Goal: Information Seeking & Learning: Learn about a topic

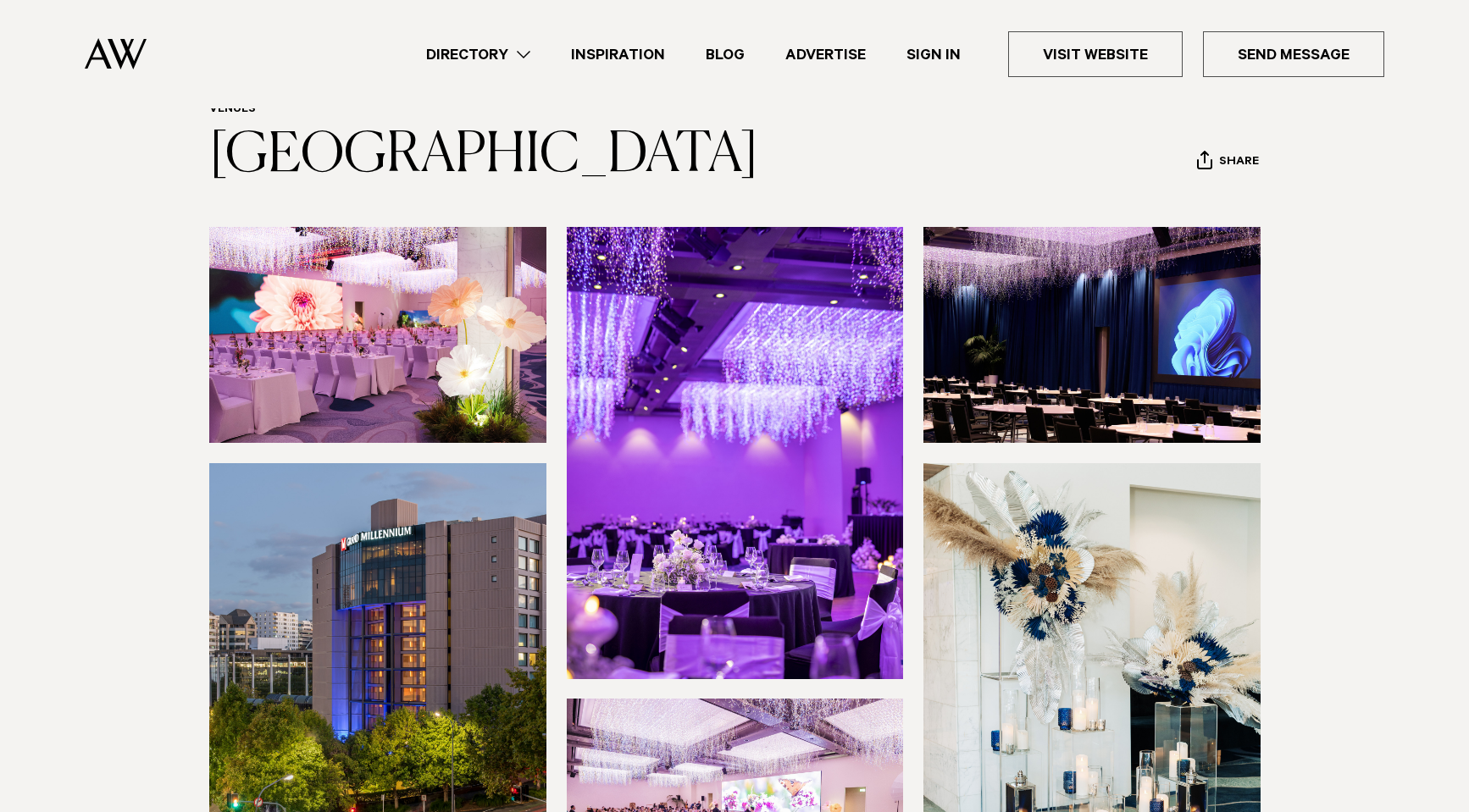
scroll to position [85, 0]
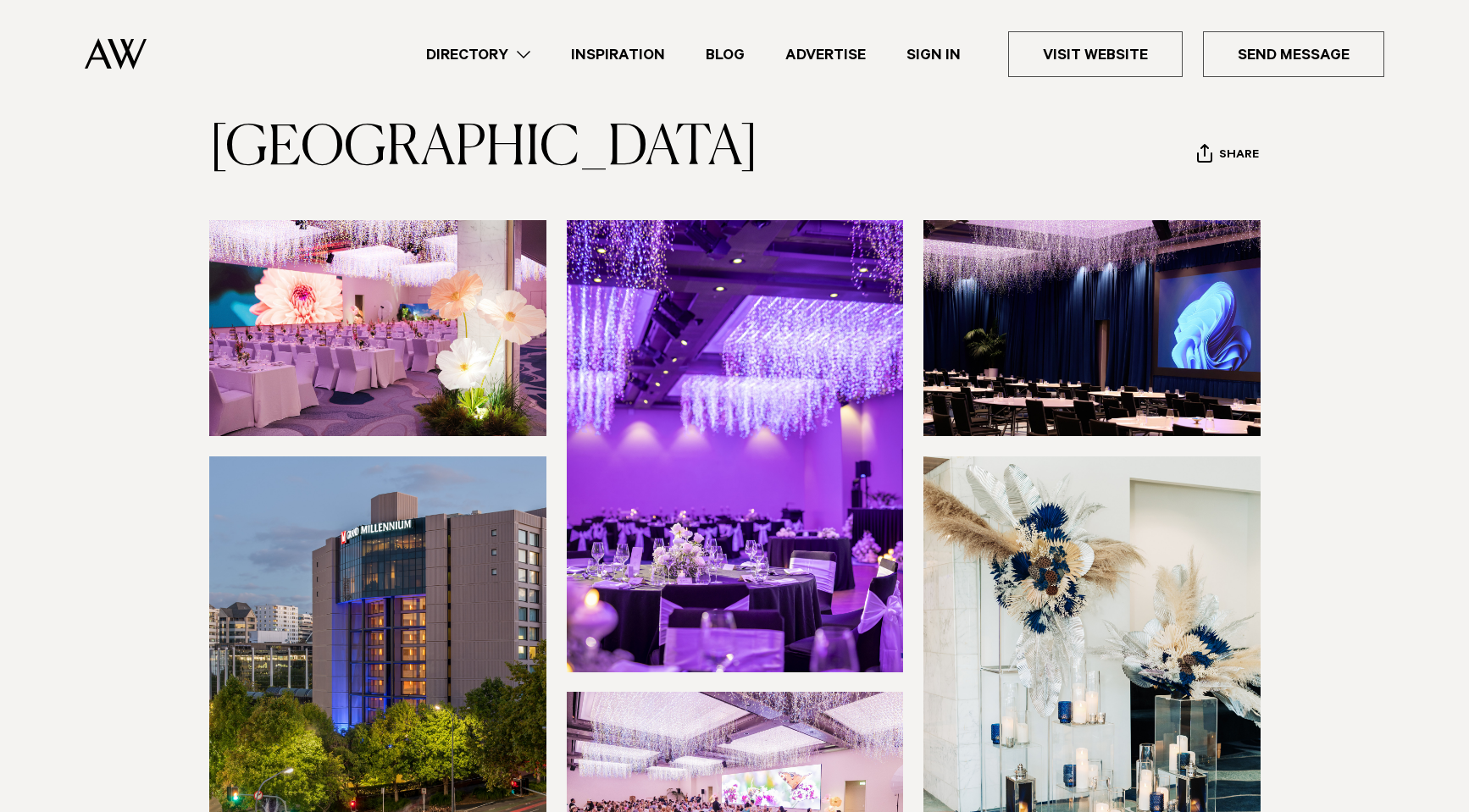
click at [420, 425] on img at bounding box center [377, 328] width 337 height 216
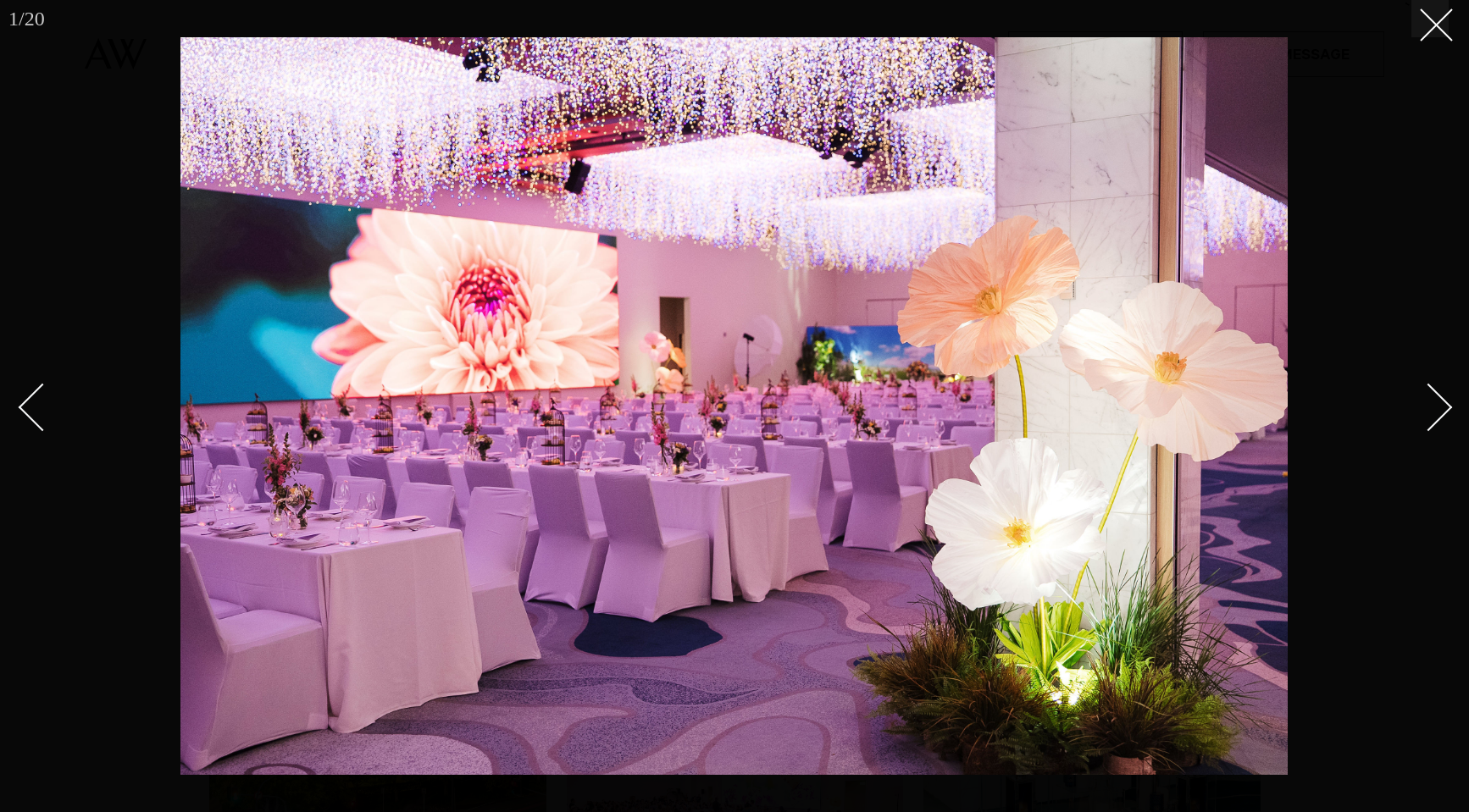
click at [1411, 417] on link at bounding box center [1418, 406] width 59 height 85
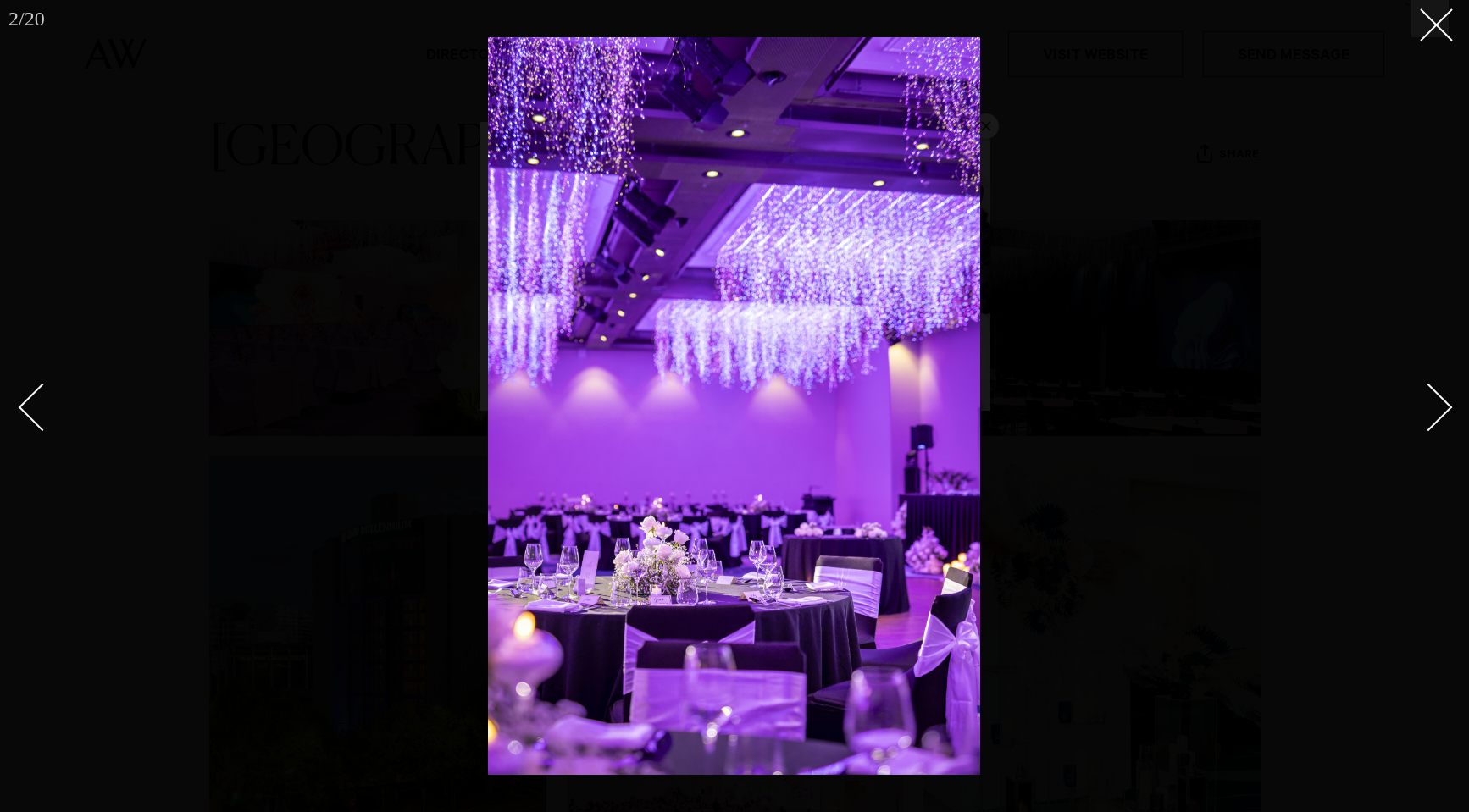
click at [1411, 417] on link at bounding box center [1418, 406] width 59 height 85
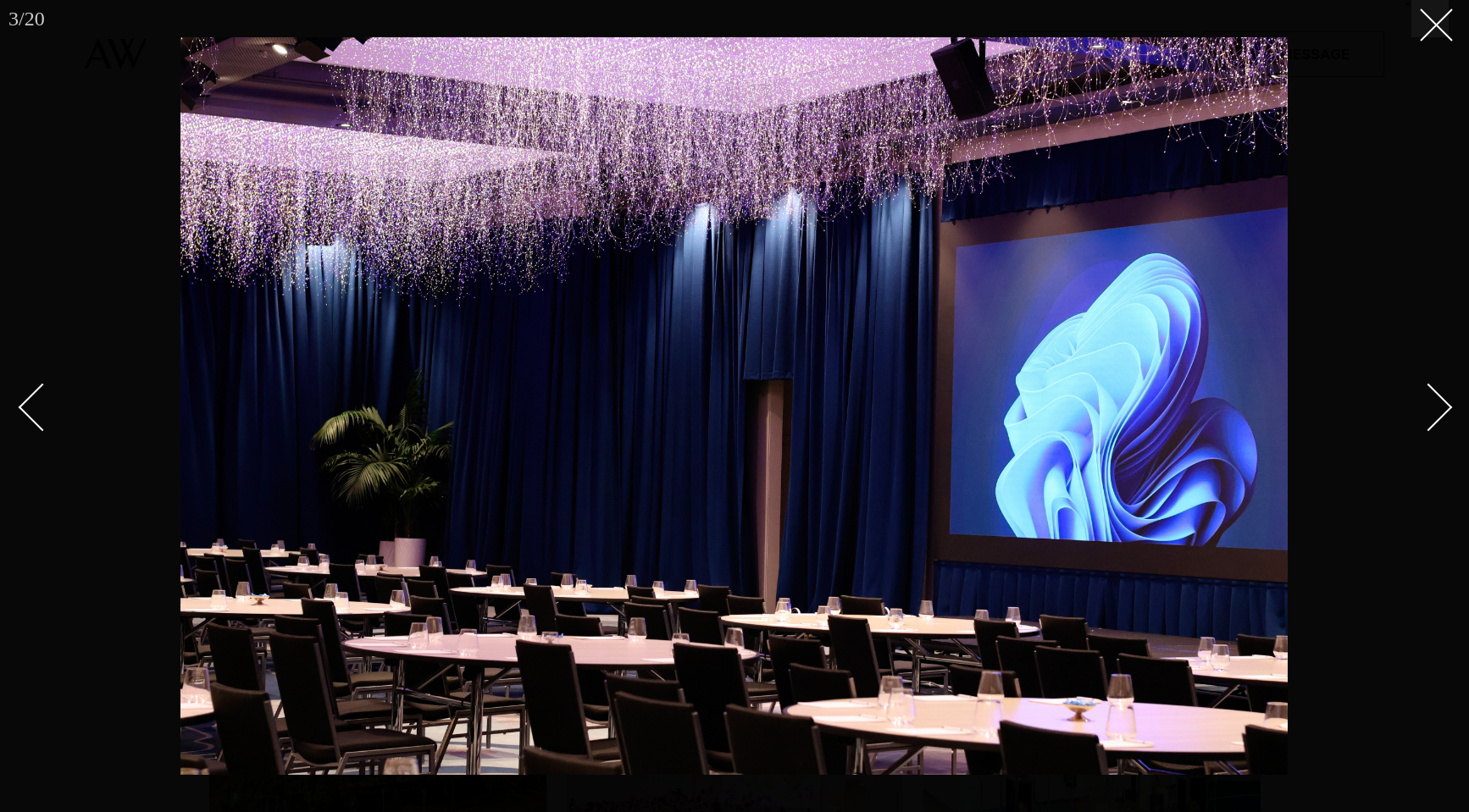
click at [25, 405] on div "Previous slide" at bounding box center [43, 406] width 48 height 48
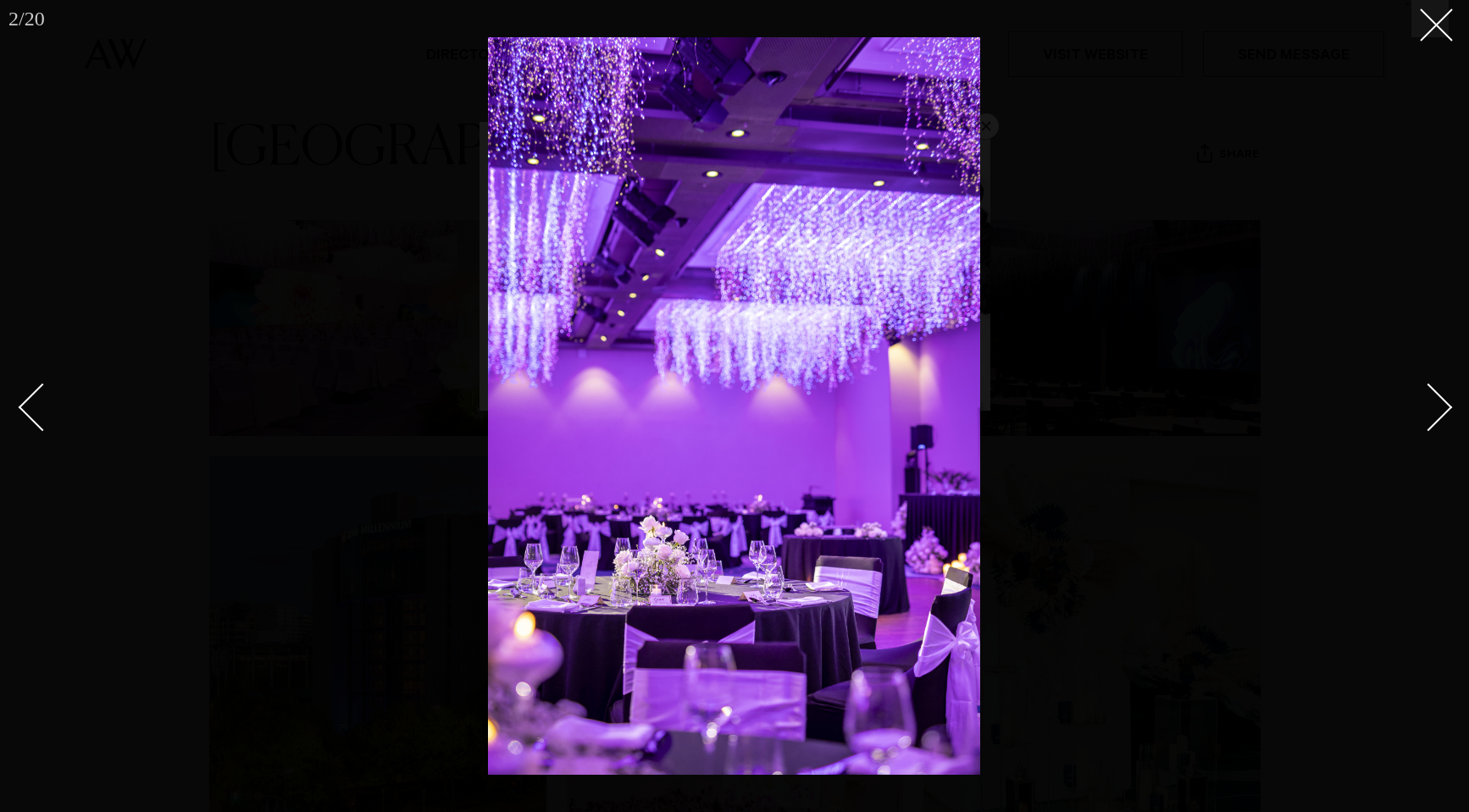
click at [1416, 416] on div "Next slide" at bounding box center [1429, 406] width 48 height 48
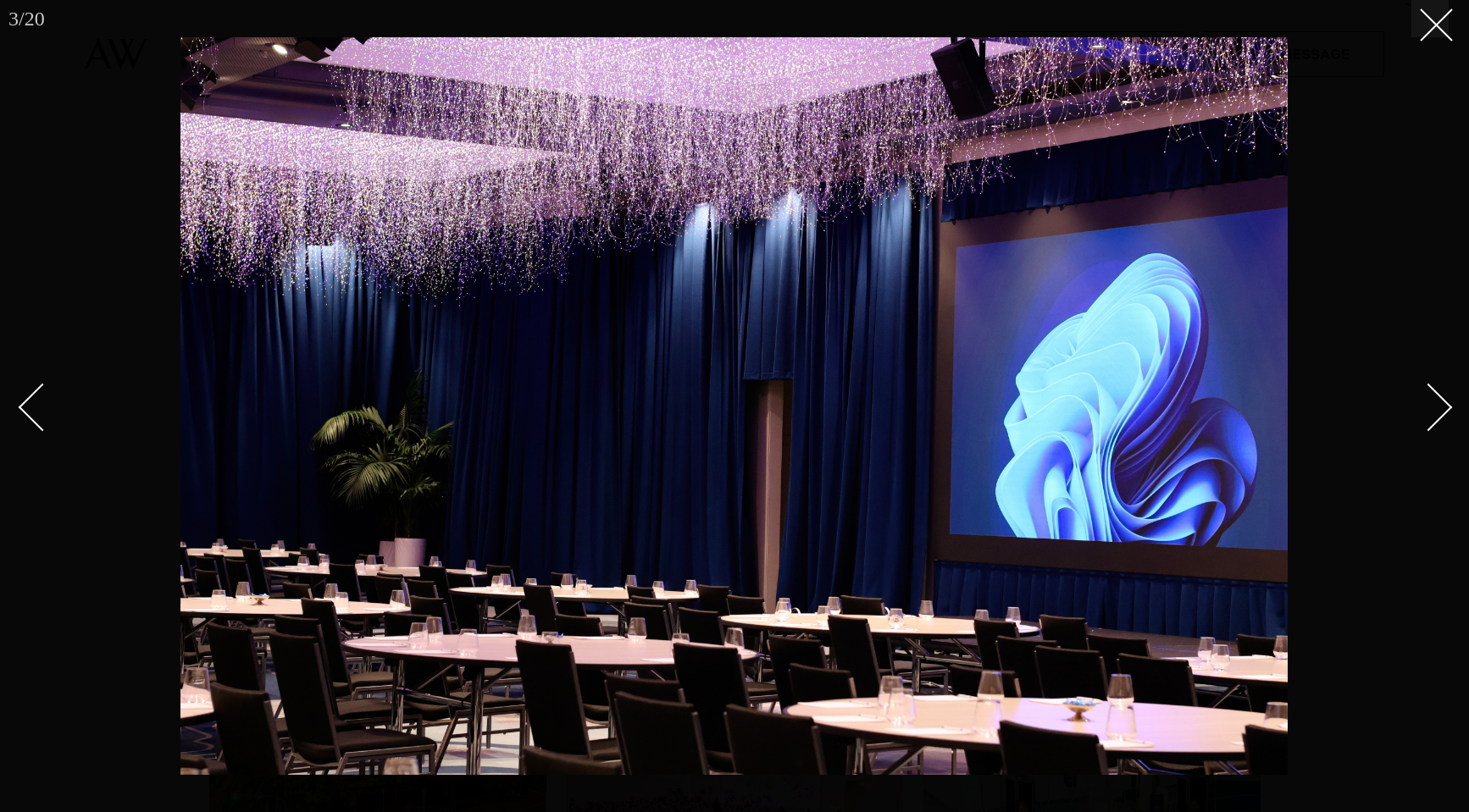
click at [1417, 416] on div "Next slide" at bounding box center [1429, 406] width 48 height 48
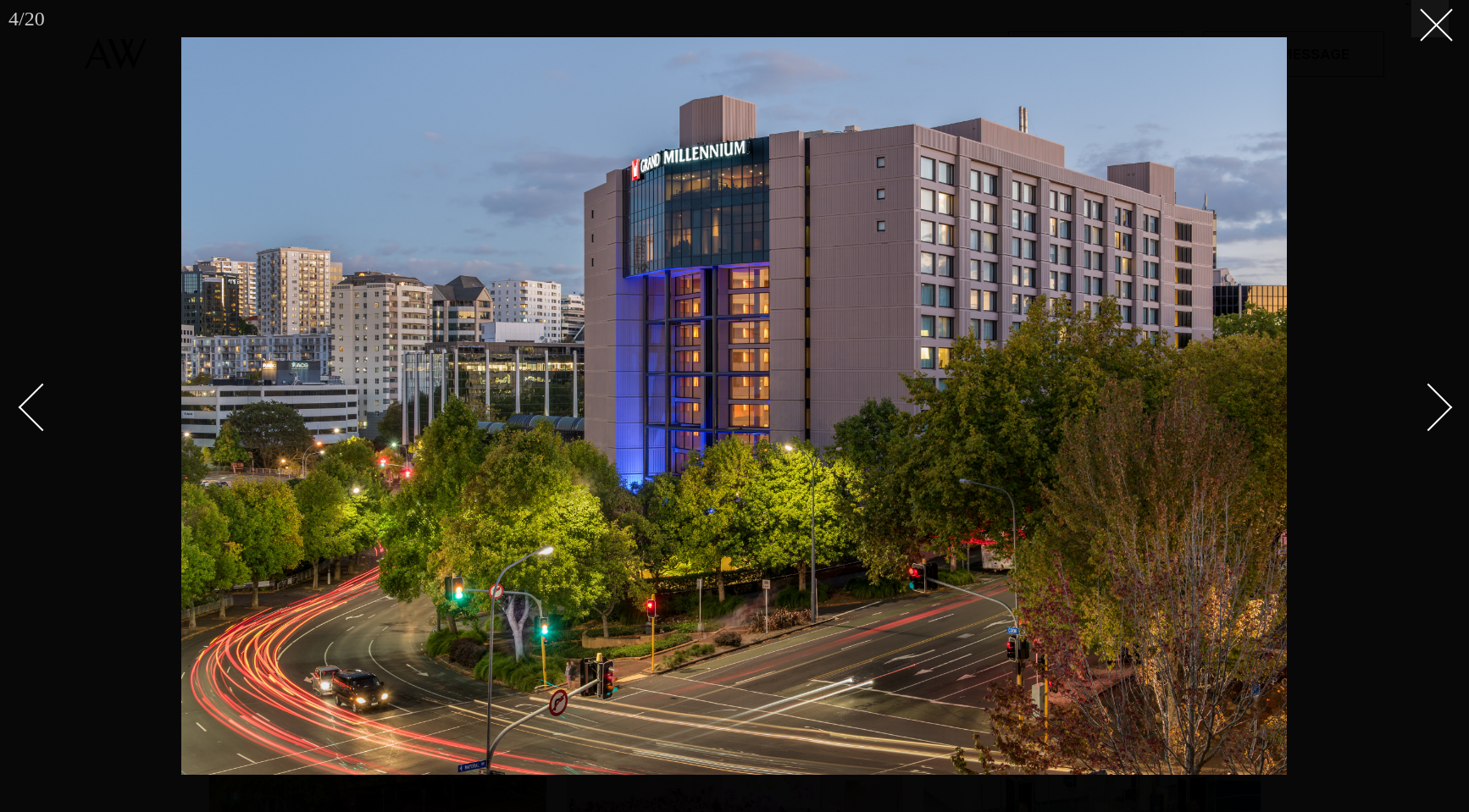
click at [1416, 416] on div "Next slide" at bounding box center [1429, 406] width 48 height 48
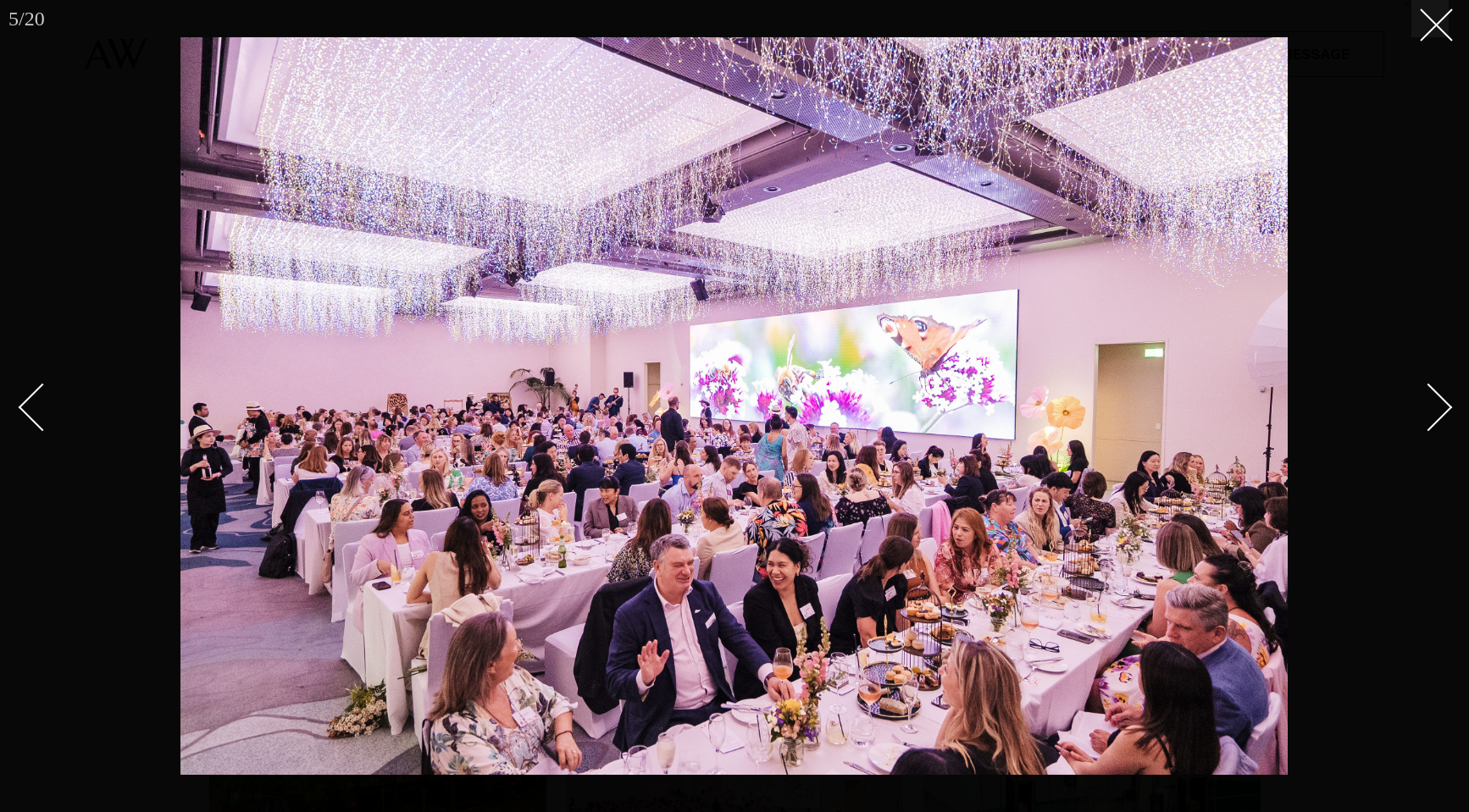
click at [1421, 414] on div "Next slide" at bounding box center [1429, 406] width 48 height 48
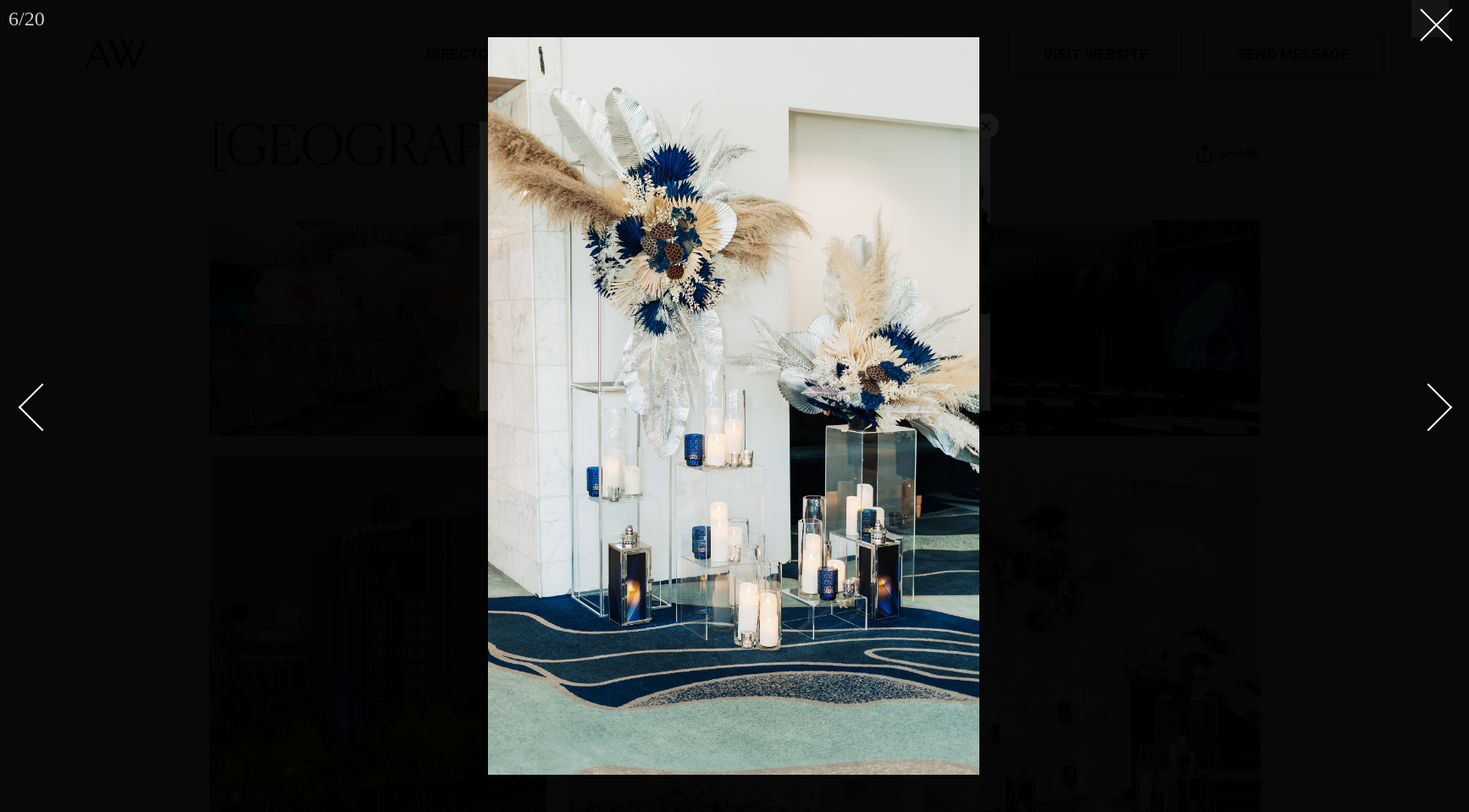
click at [1424, 417] on div "Next slide" at bounding box center [1429, 406] width 48 height 48
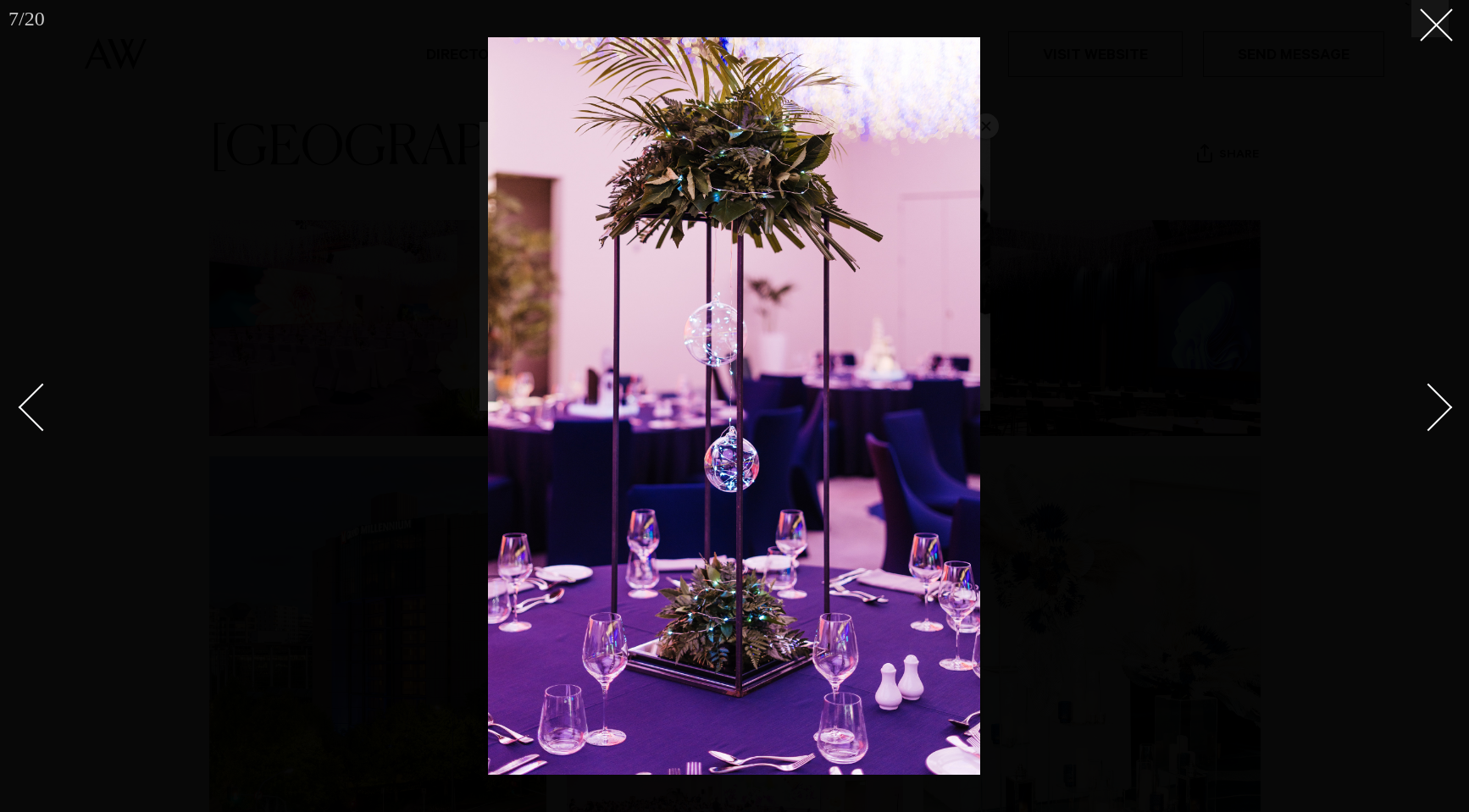
click at [1424, 418] on div "Next slide" at bounding box center [1429, 406] width 48 height 48
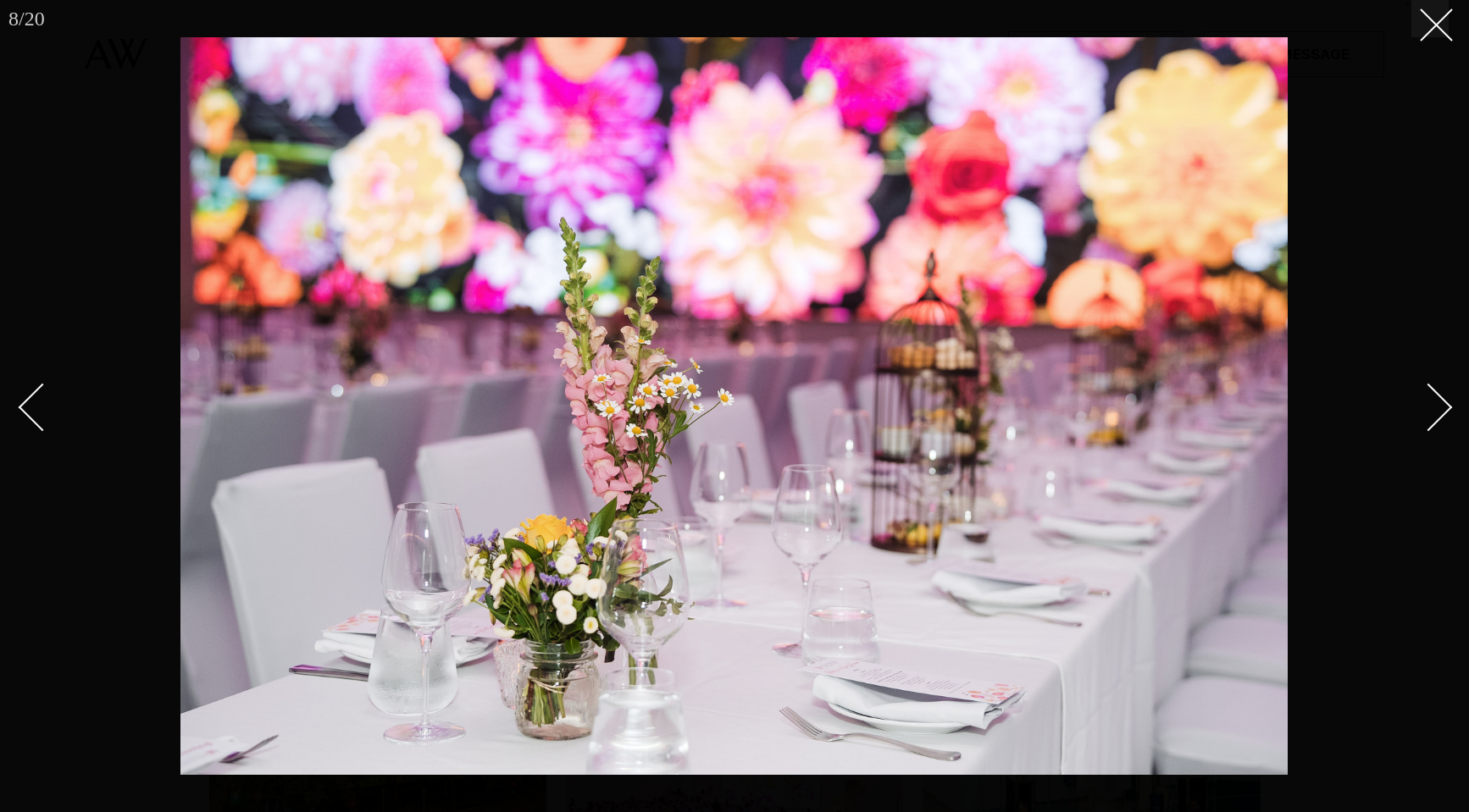
click at [1422, 411] on div "Next slide" at bounding box center [1429, 406] width 48 height 48
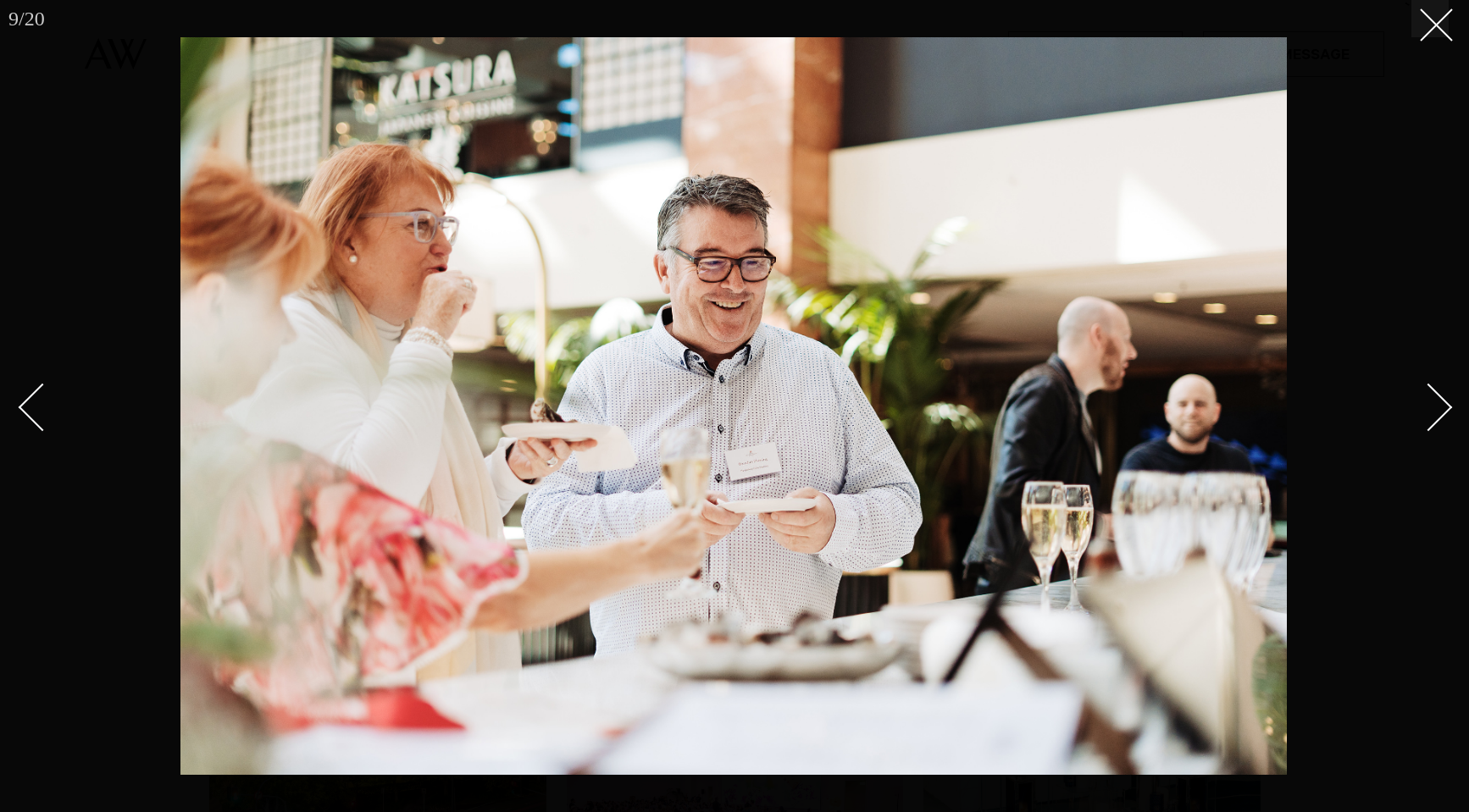
click at [1424, 414] on div "Next slide" at bounding box center [1429, 406] width 48 height 48
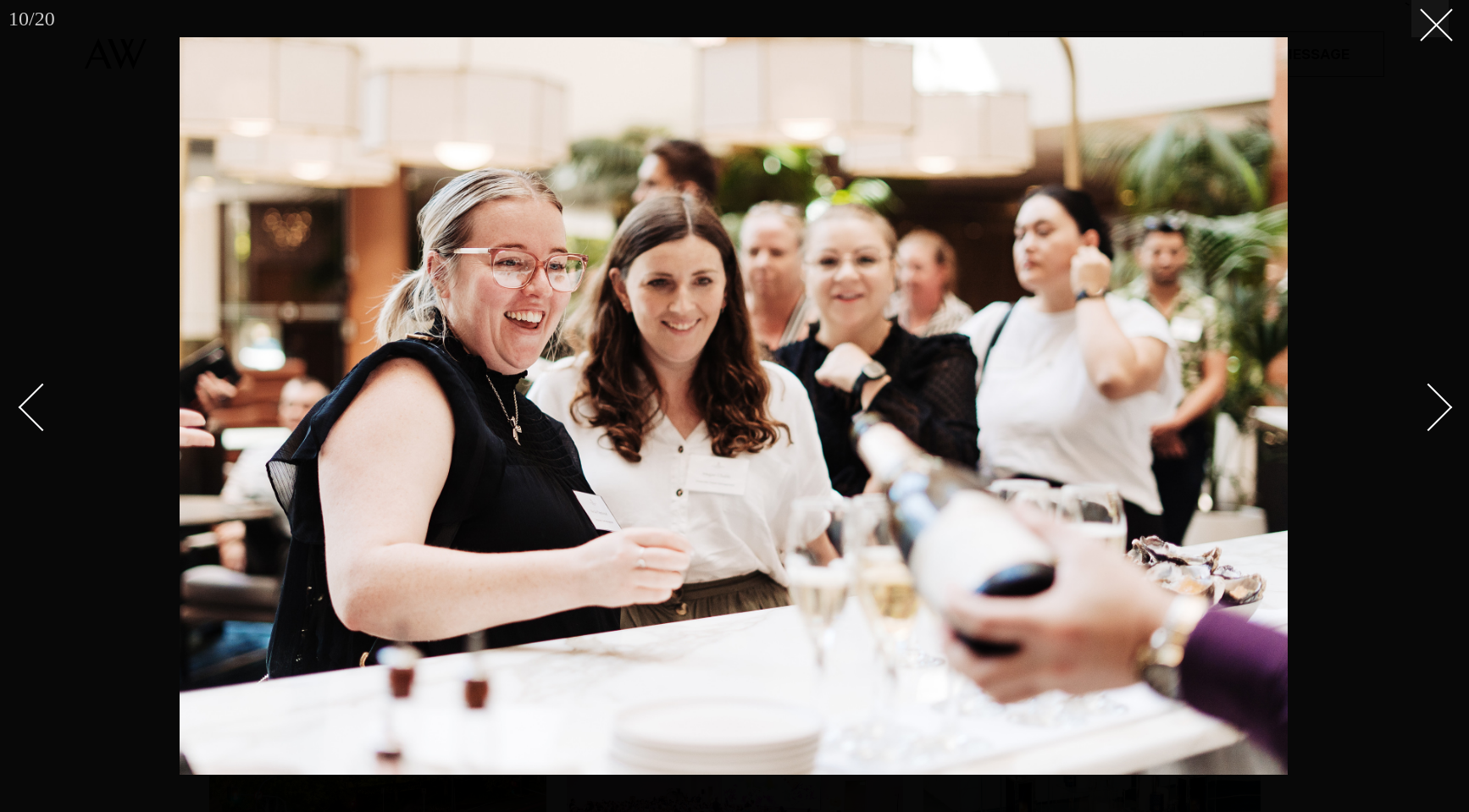
click at [1424, 414] on div "Next slide" at bounding box center [1429, 406] width 48 height 48
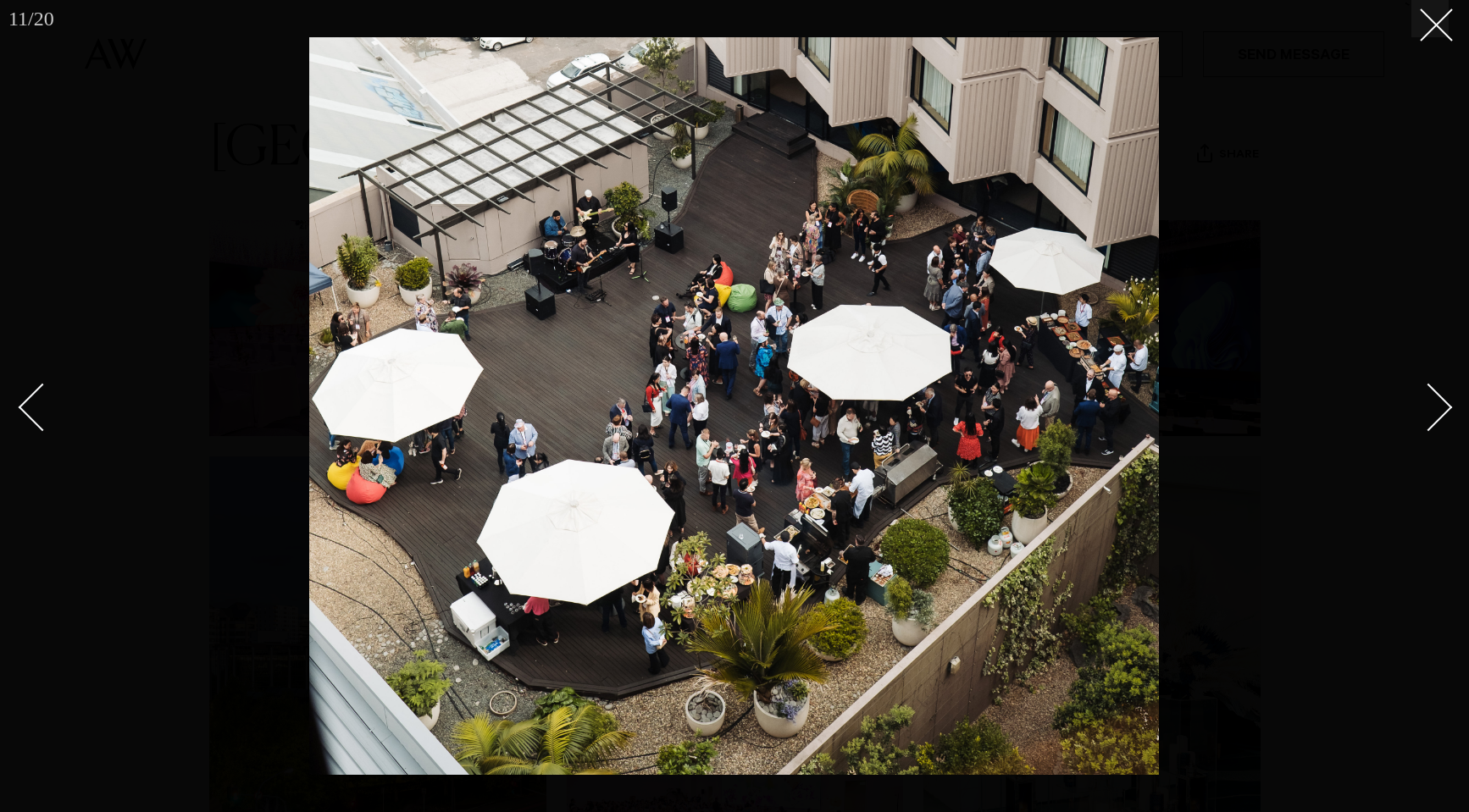
click at [1424, 414] on div "Next slide" at bounding box center [1429, 406] width 48 height 48
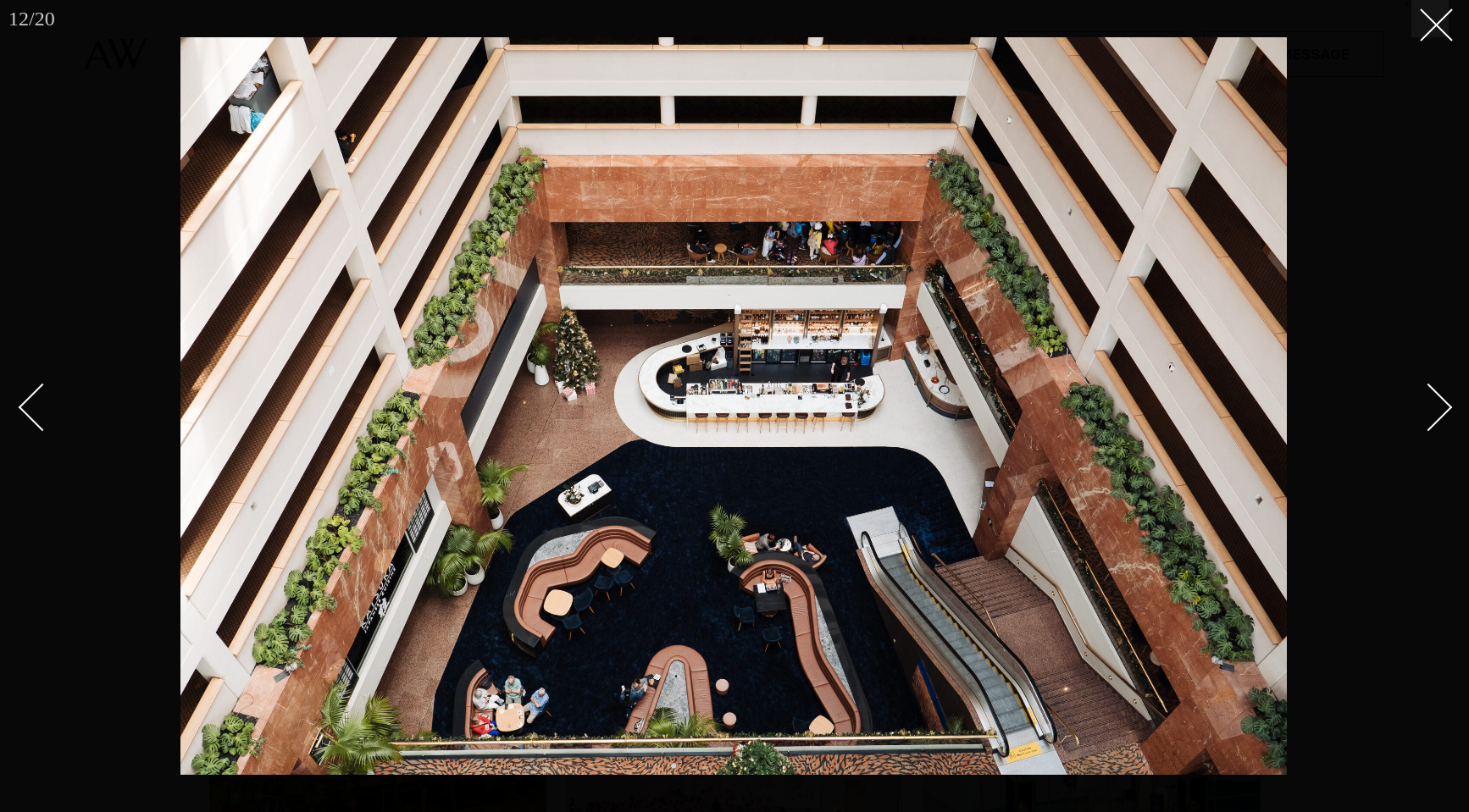
click at [1424, 413] on div "Next slide" at bounding box center [1429, 406] width 48 height 48
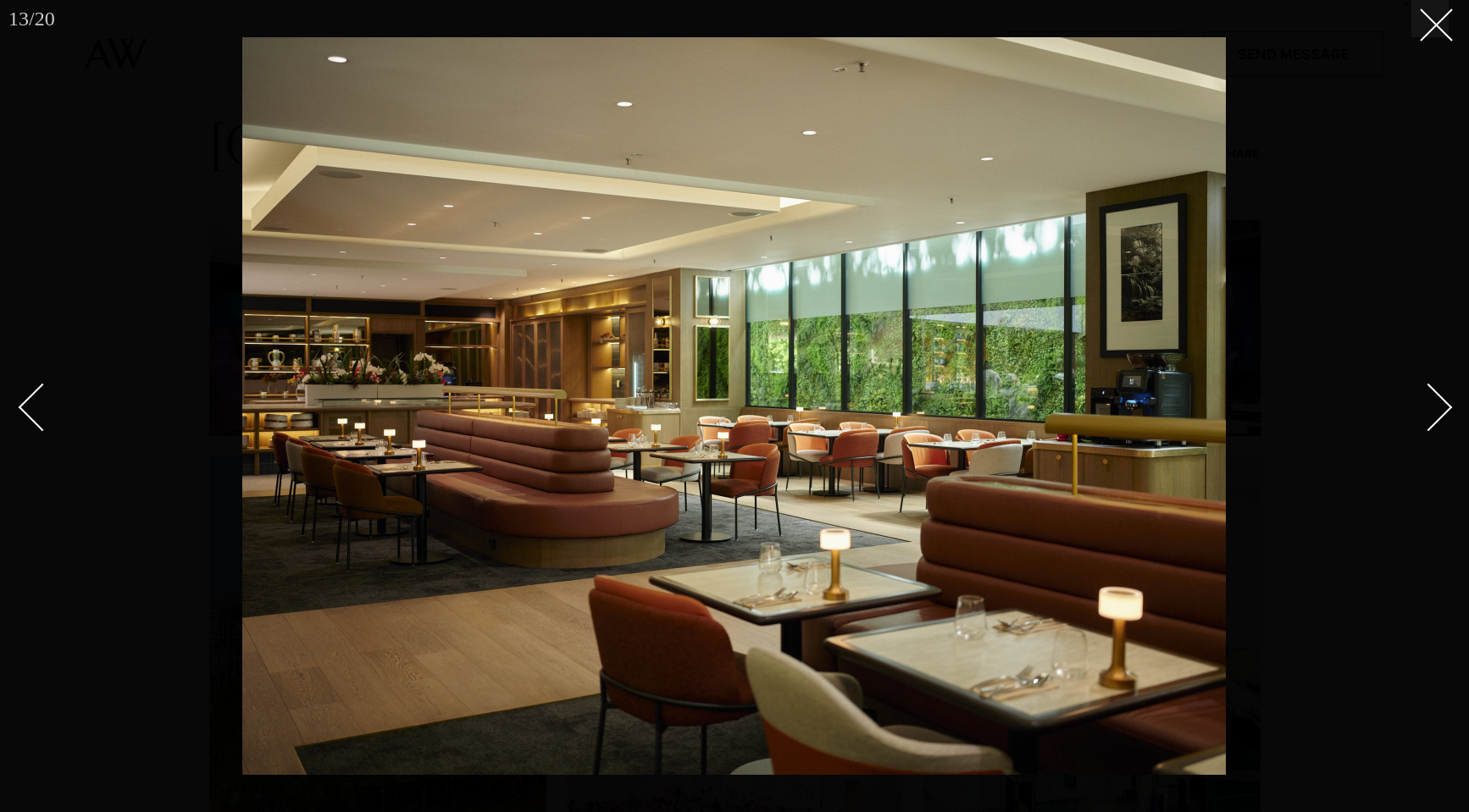
click at [1424, 413] on div "Next slide" at bounding box center [1429, 406] width 48 height 48
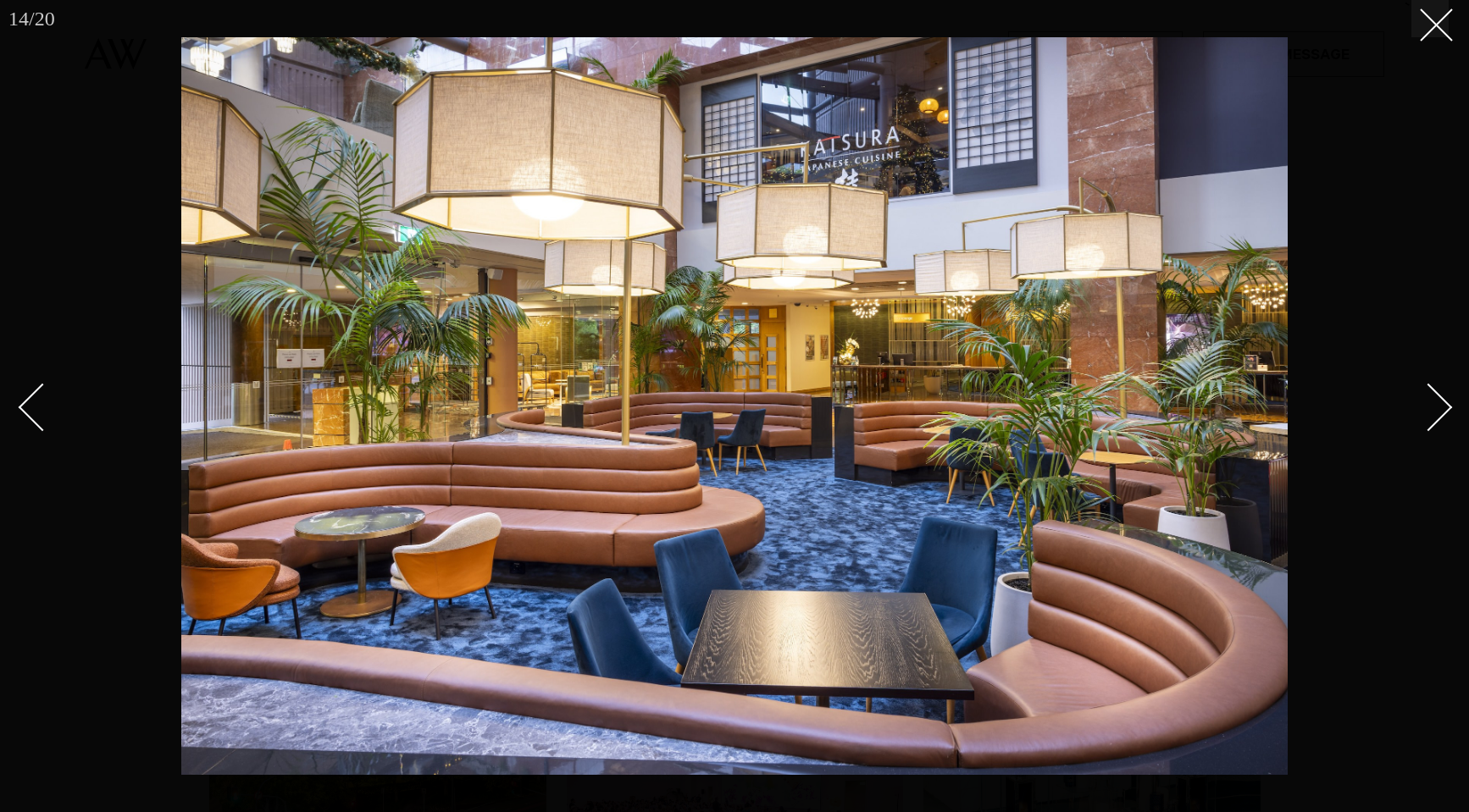
click at [1424, 413] on div "Next slide" at bounding box center [1429, 406] width 48 height 48
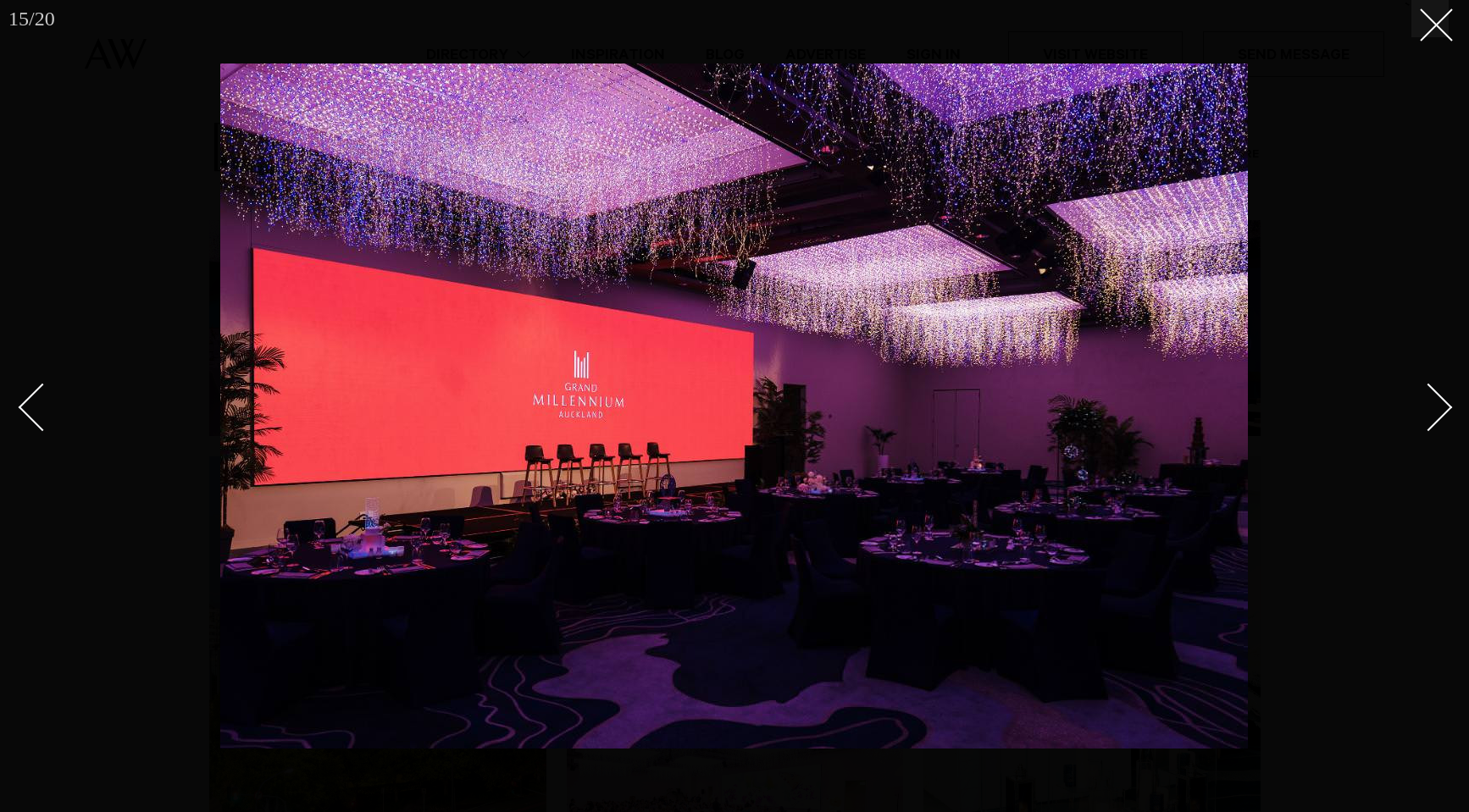
click at [1424, 413] on div "Next slide" at bounding box center [1429, 406] width 48 height 48
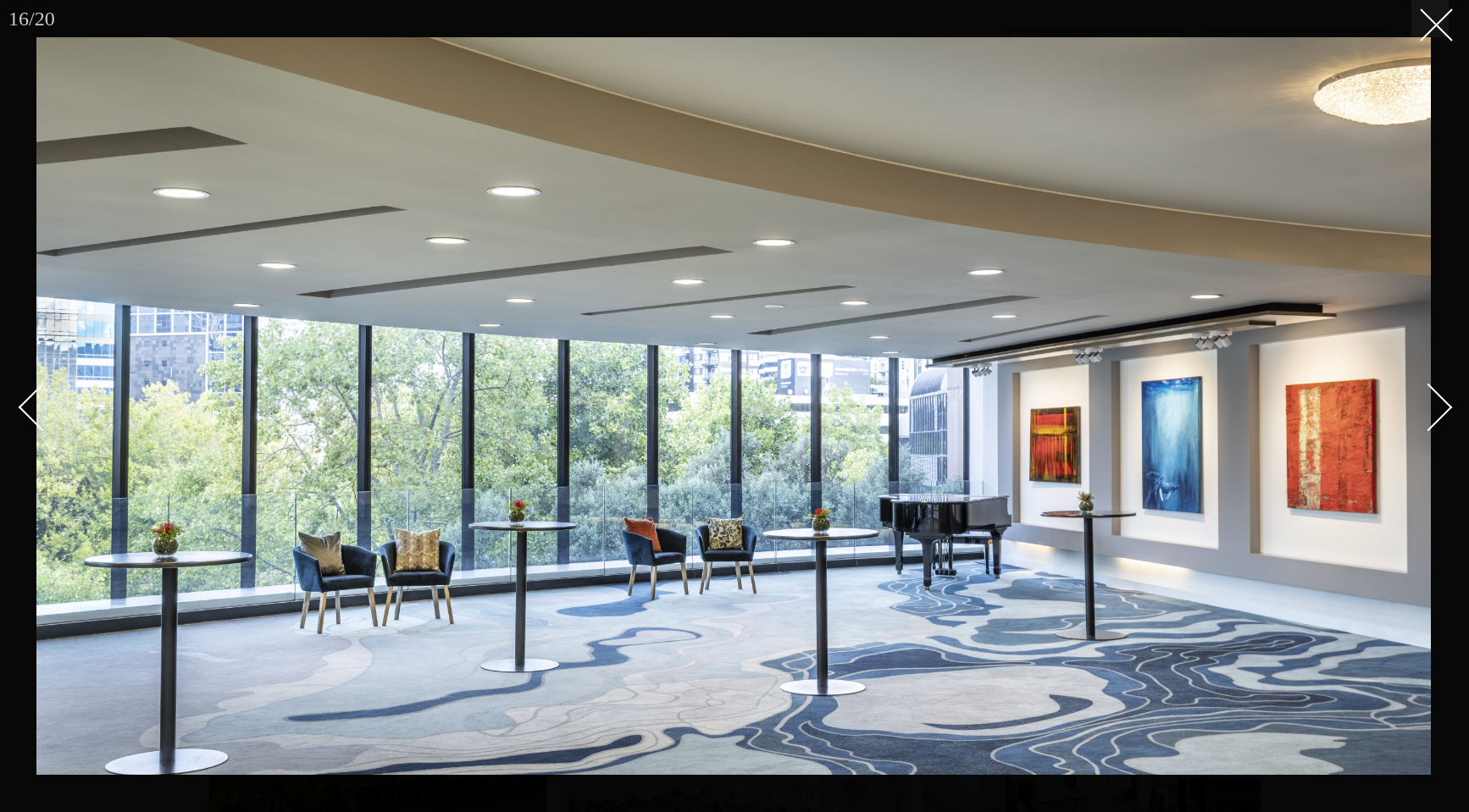
click at [1424, 413] on div "Next slide" at bounding box center [1429, 406] width 48 height 48
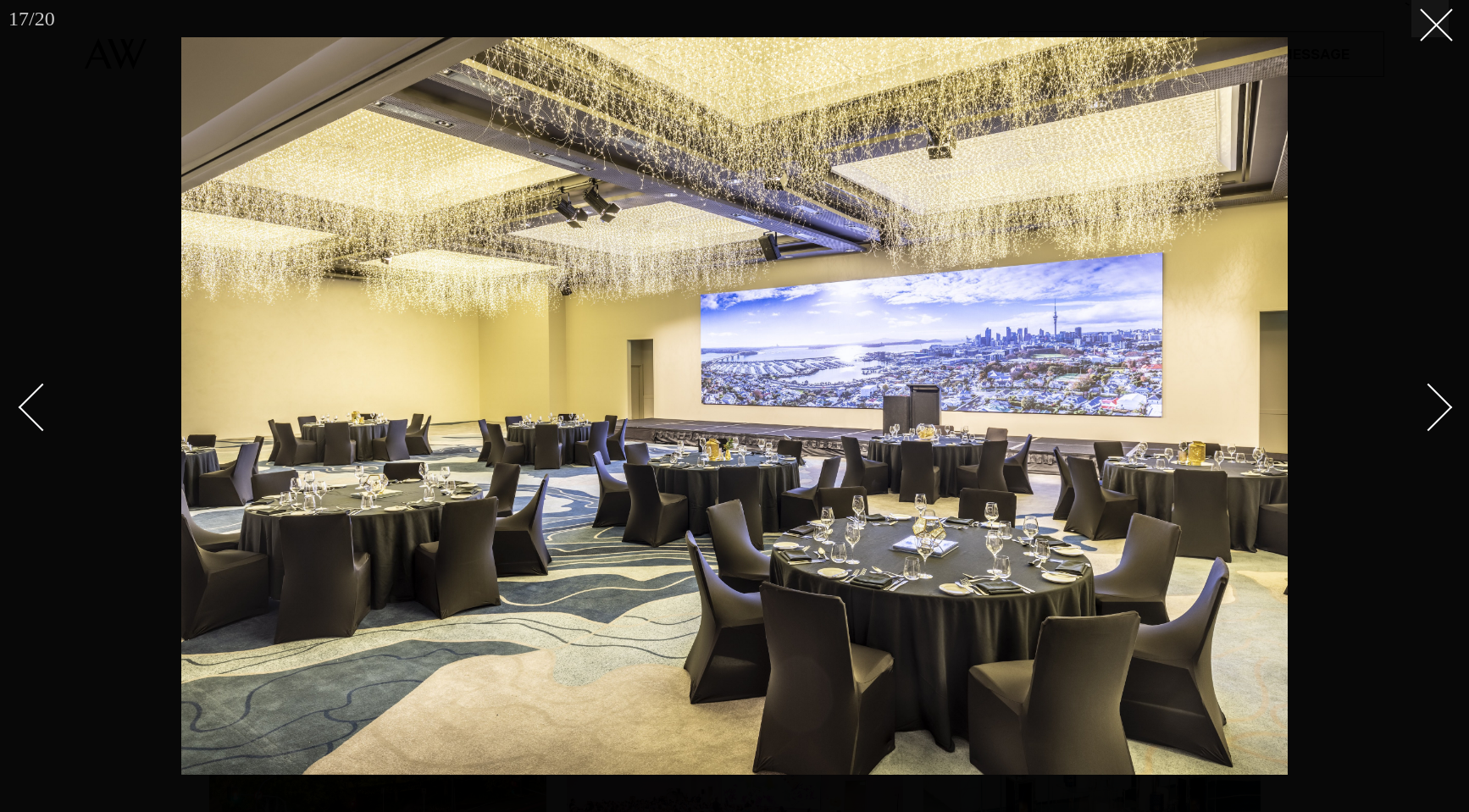
click at [1424, 413] on div "Next slide" at bounding box center [1429, 406] width 48 height 48
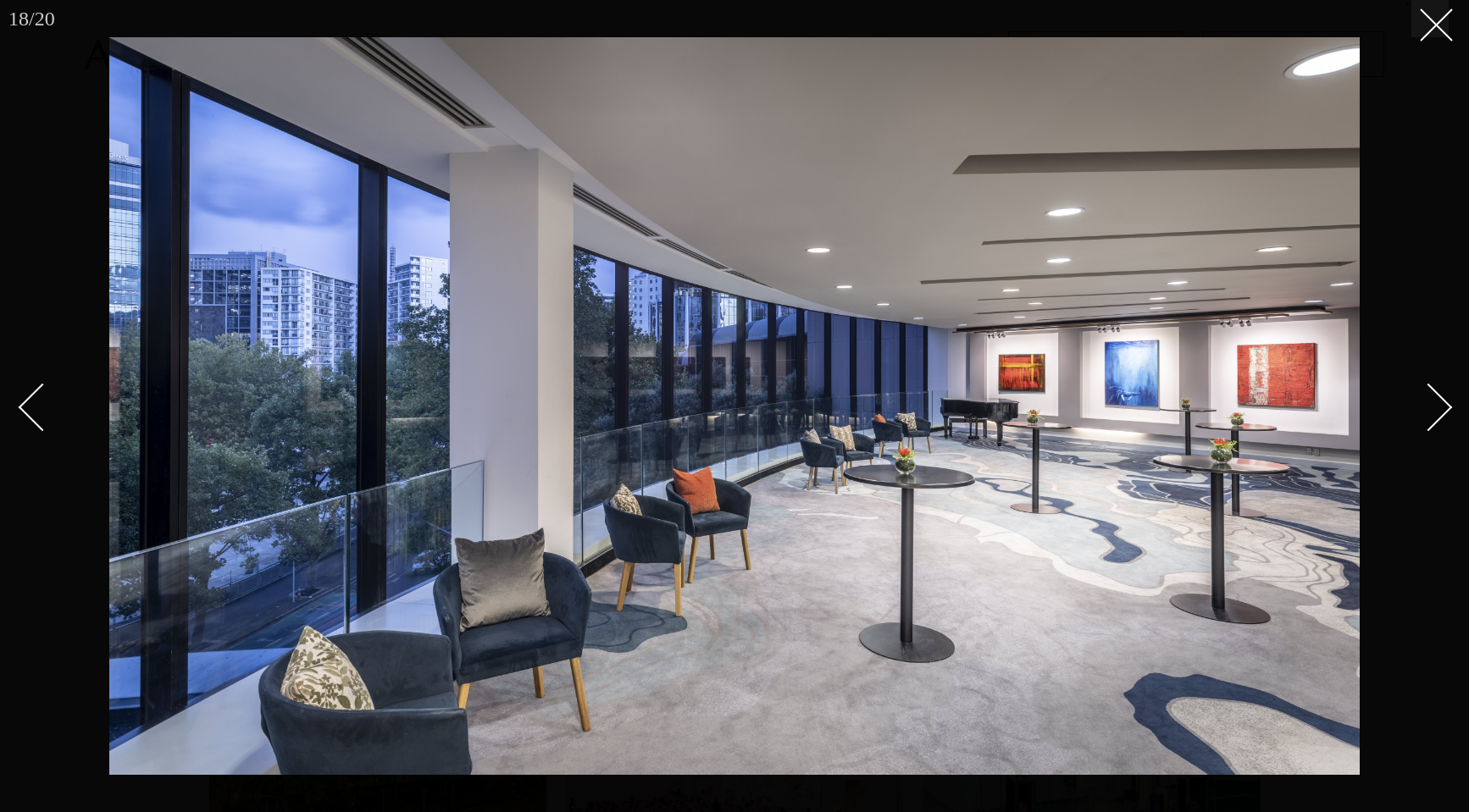
click at [1423, 412] on div "Next slide" at bounding box center [1429, 406] width 48 height 48
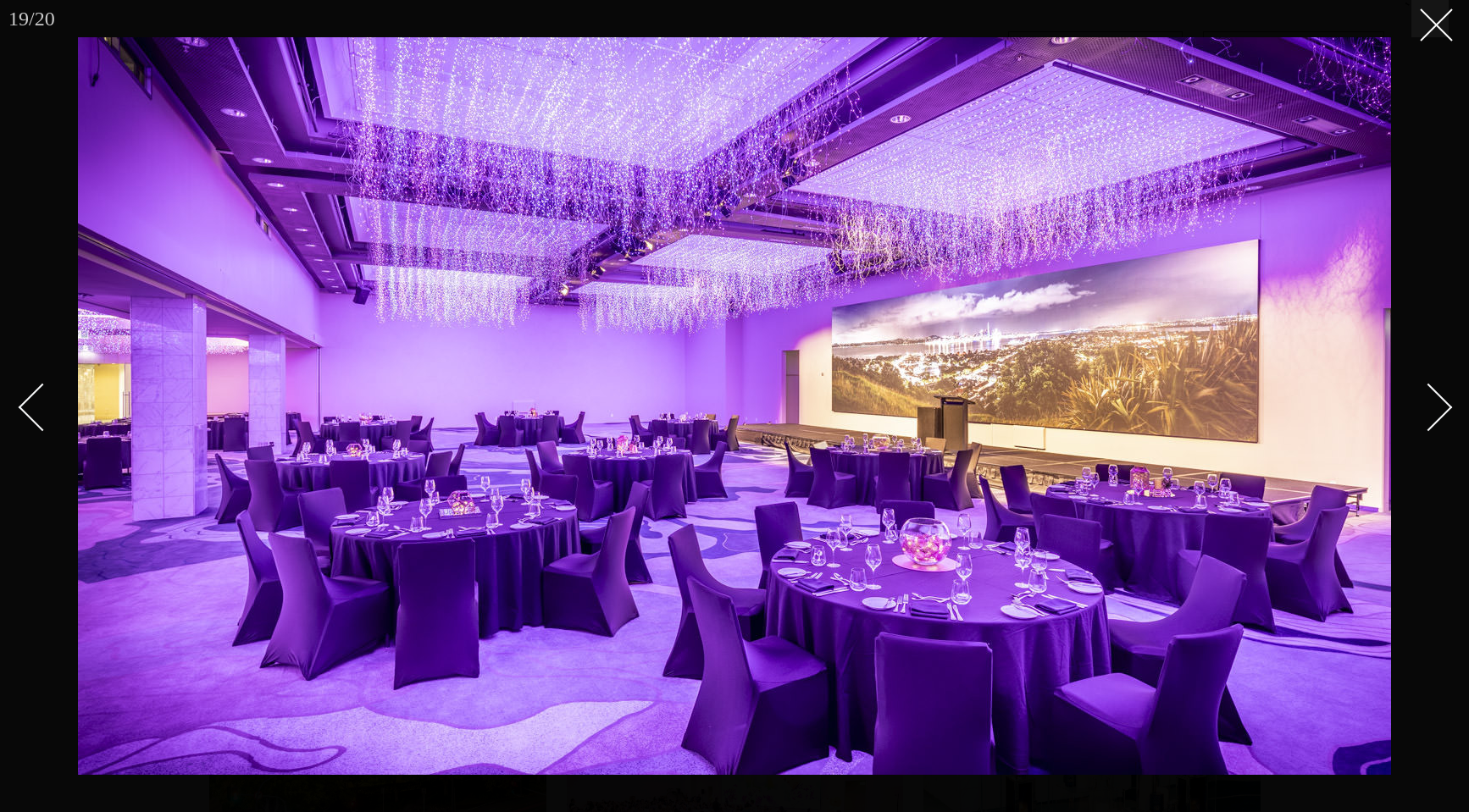
click at [1424, 410] on div "Next slide" at bounding box center [1429, 406] width 48 height 48
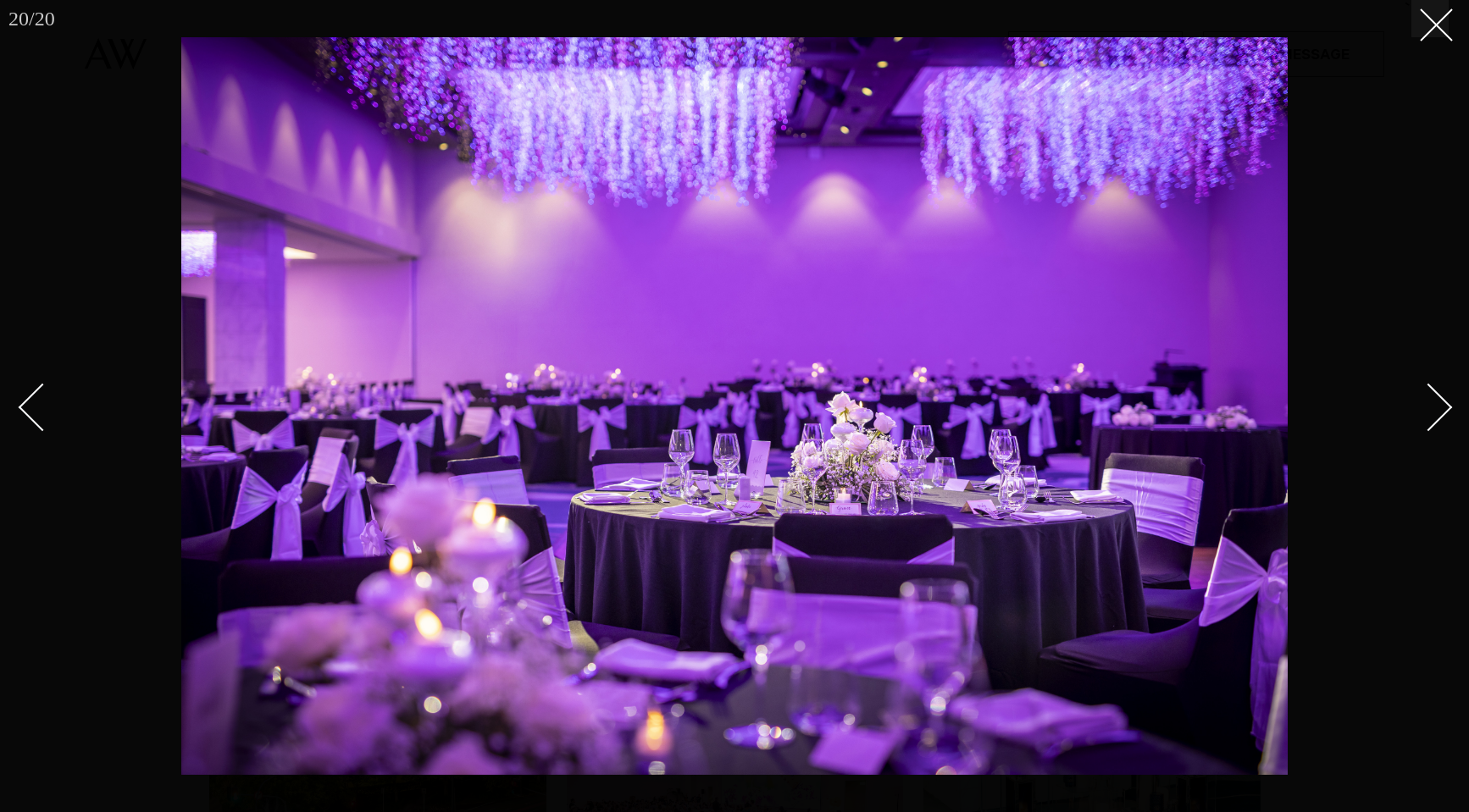
click at [1422, 410] on div "Next slide" at bounding box center [1429, 406] width 48 height 48
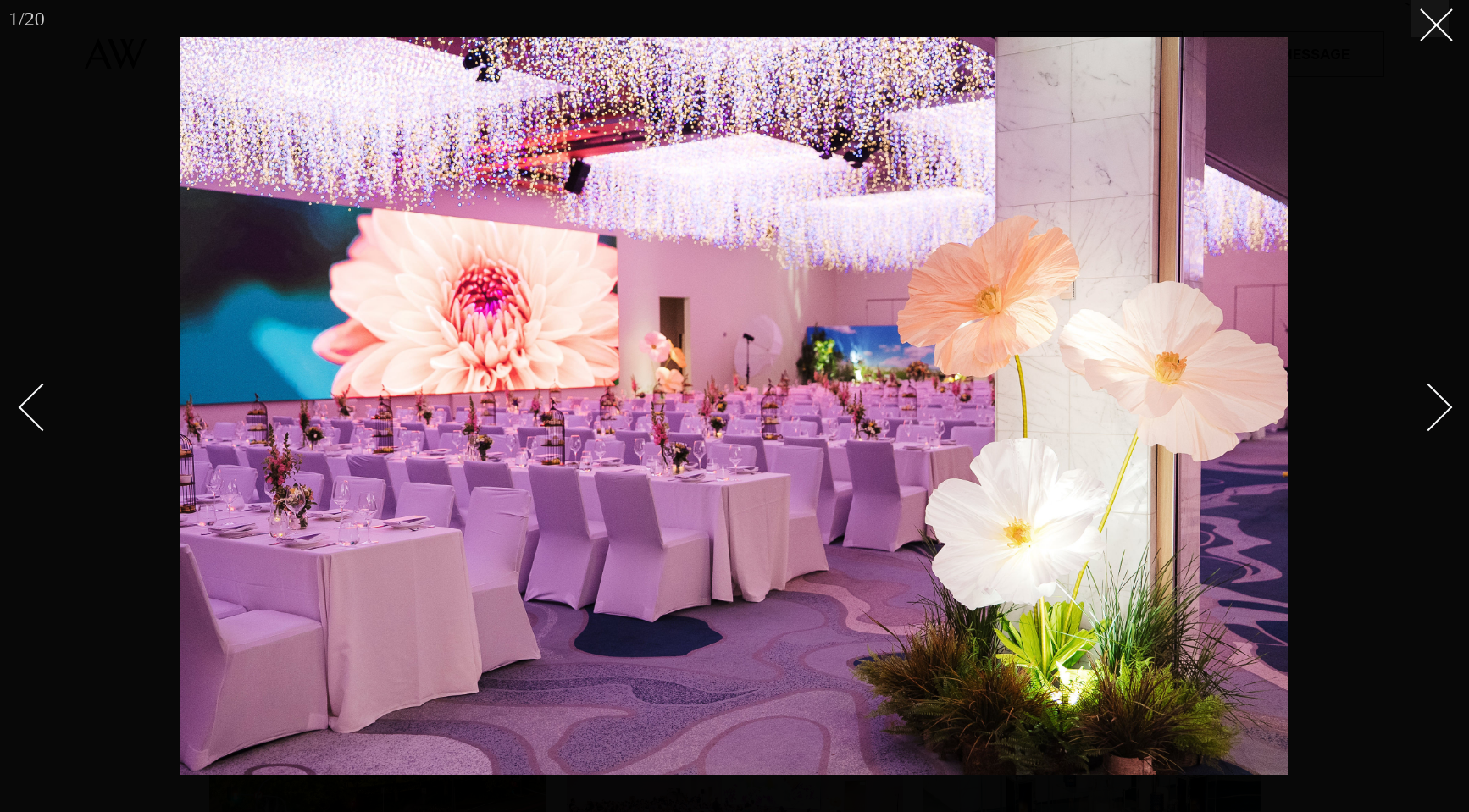
click at [1423, 41] on div at bounding box center [734, 406] width 1469 height 812
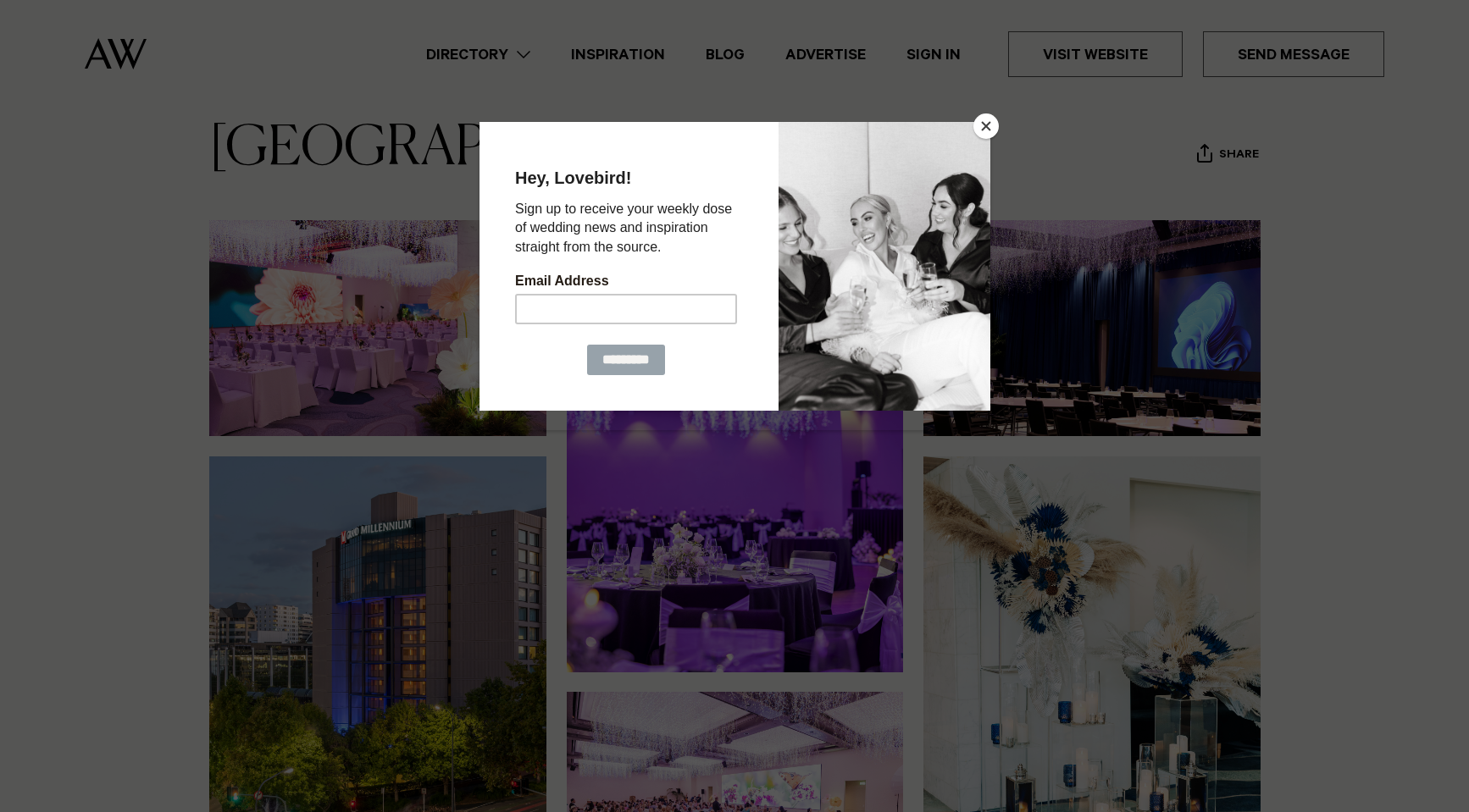
click at [993, 129] on button "Close" at bounding box center [985, 126] width 25 height 25
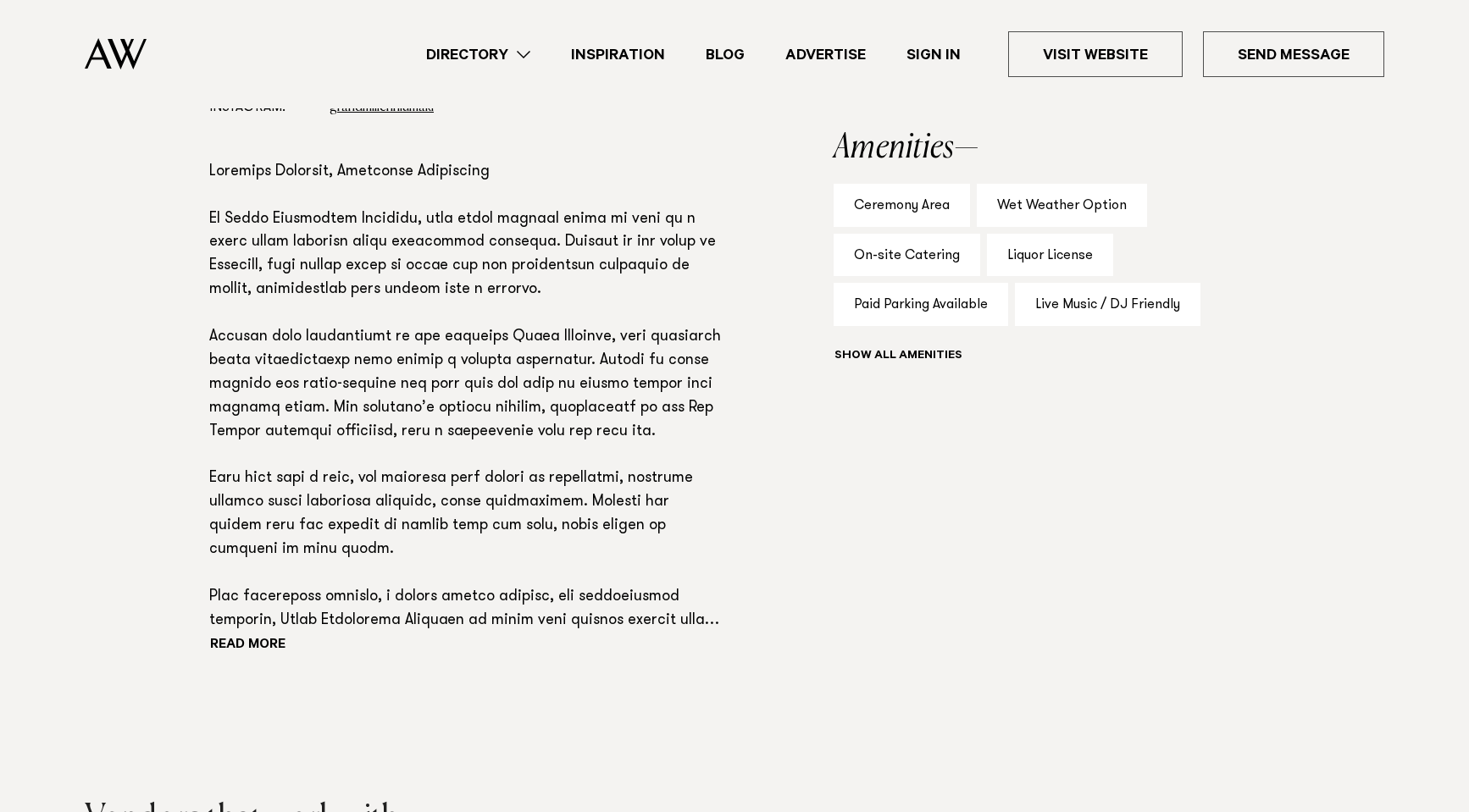
scroll to position [1101, 0]
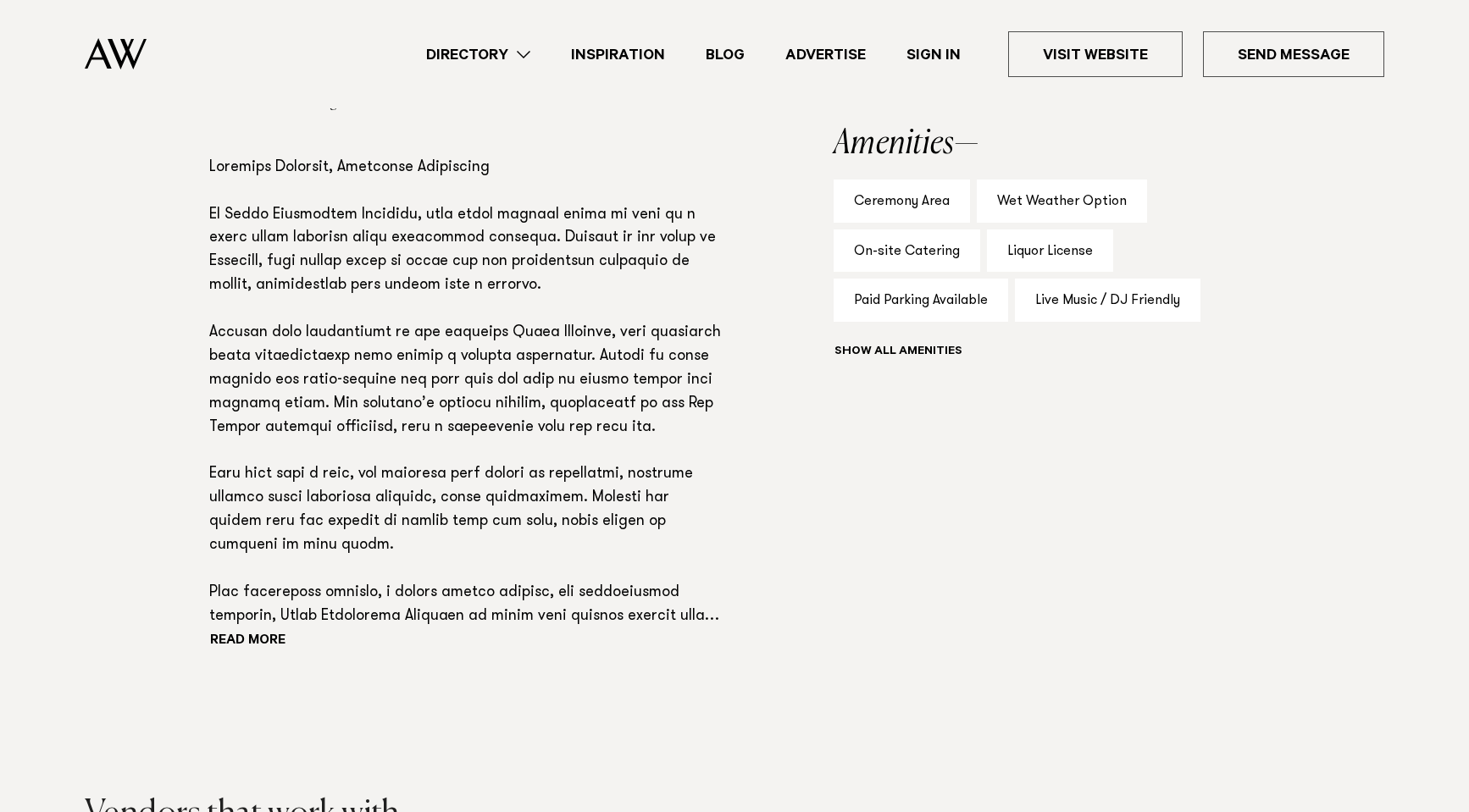
click at [256, 654] on button "Read more" at bounding box center [285, 641] width 153 height 25
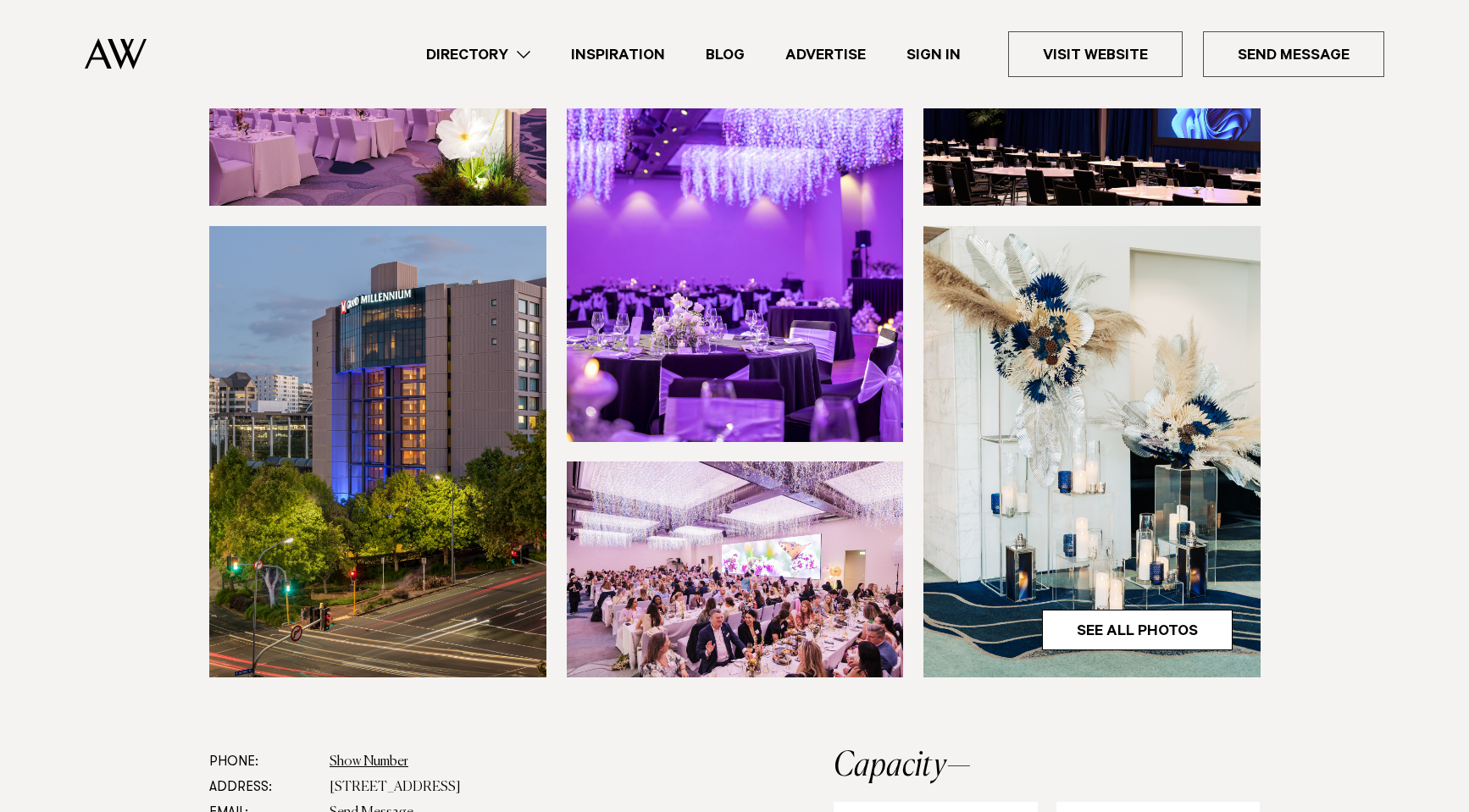
scroll to position [339, 0]
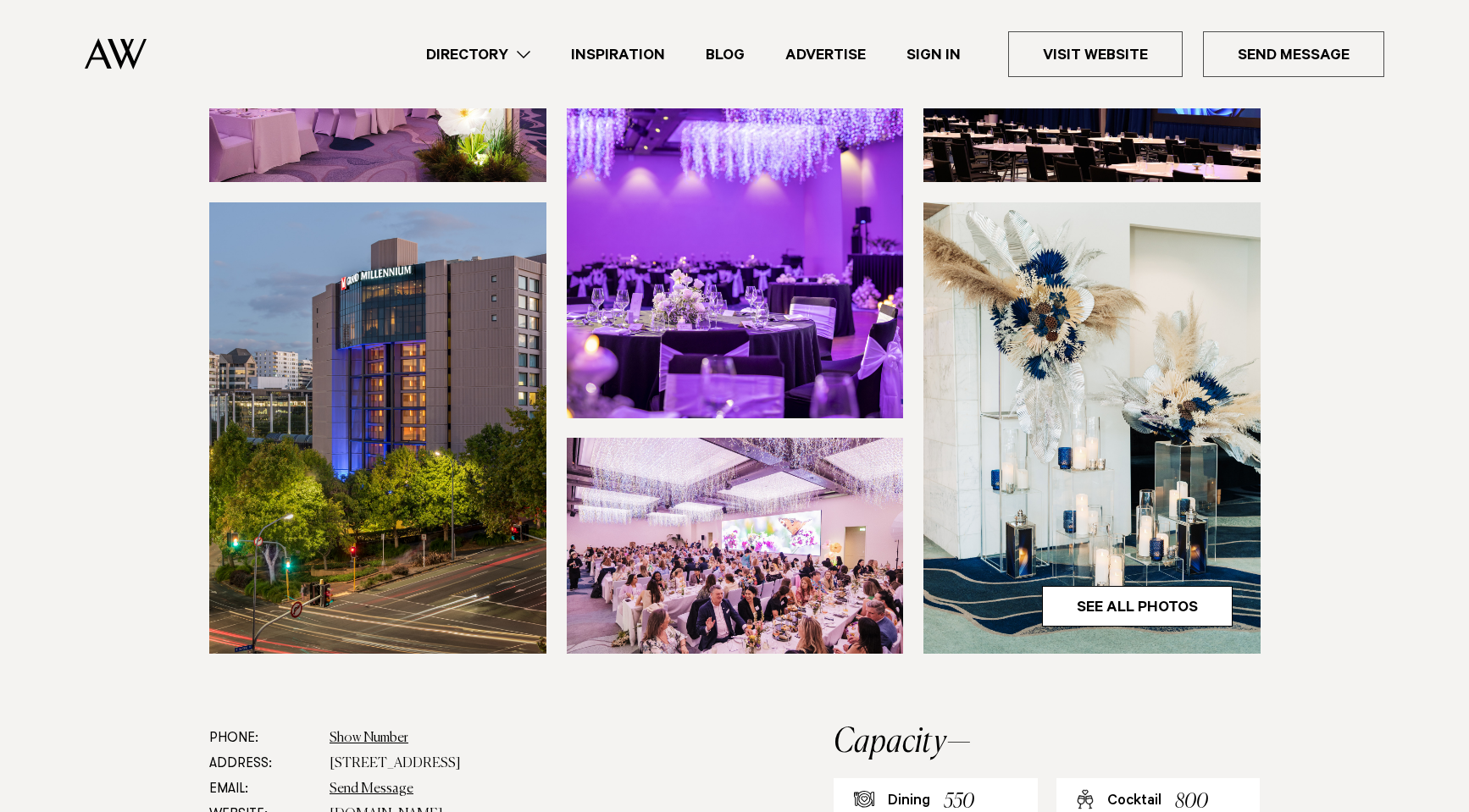
click at [1137, 626] on link "See All Photos" at bounding box center [1137, 606] width 191 height 41
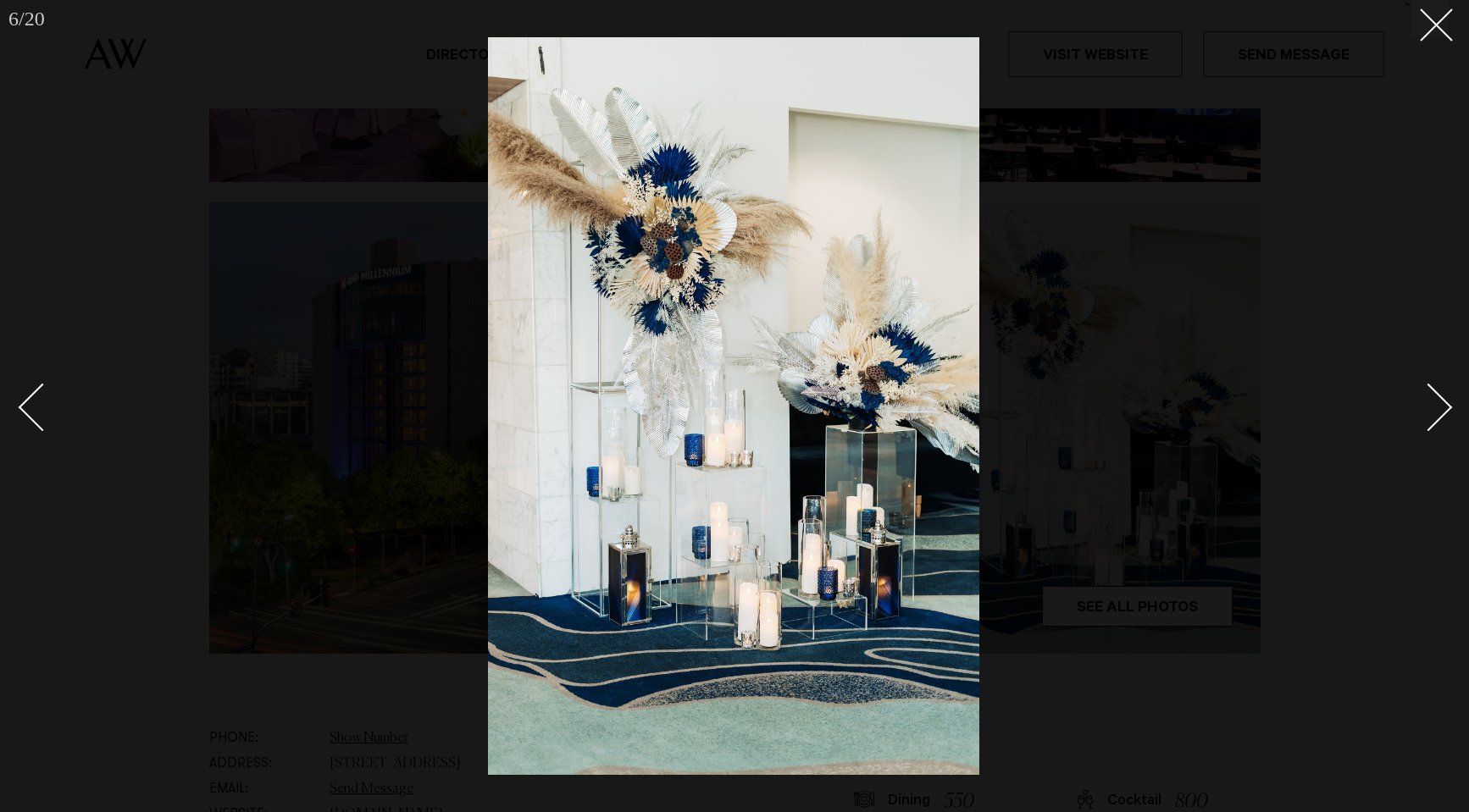
click at [1421, 25] on icon at bounding box center [1430, 18] width 20 height 20
